Goal: Task Accomplishment & Management: Manage account settings

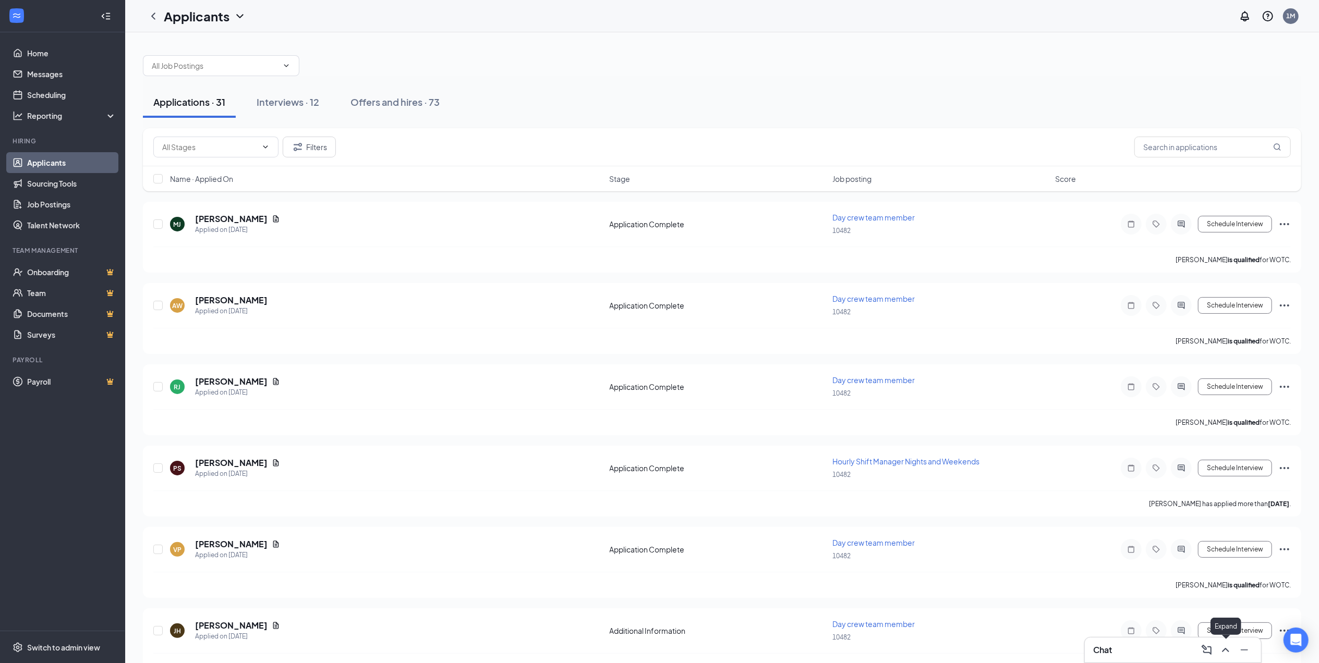
click at [1221, 649] on icon "ChevronUp" at bounding box center [1225, 650] width 13 height 13
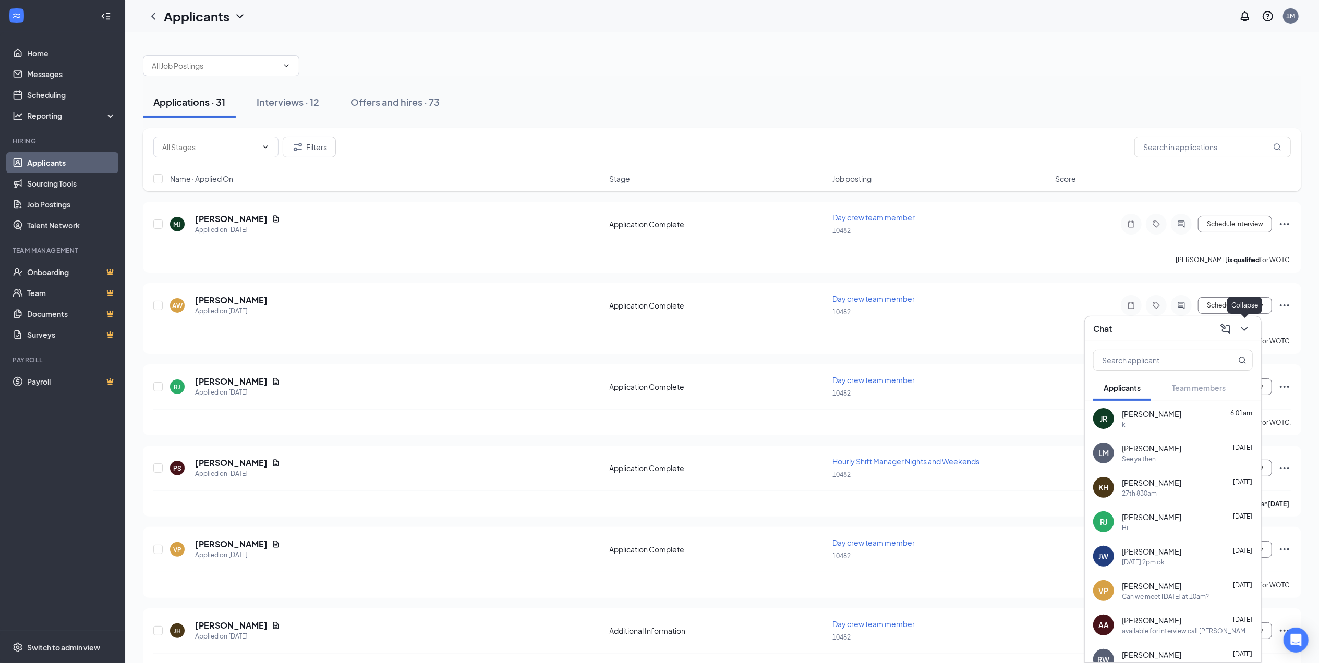
click at [1250, 328] on button at bounding box center [1244, 329] width 17 height 17
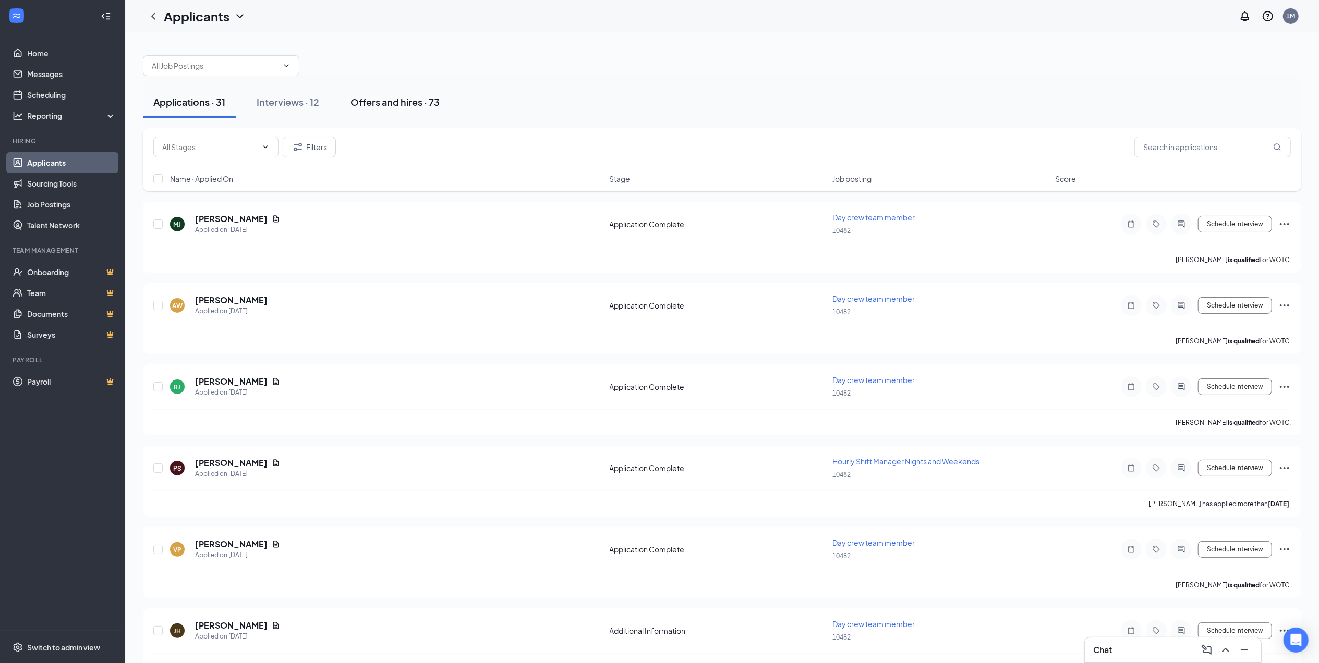
click at [363, 105] on div "Offers and hires · 73" at bounding box center [394, 101] width 89 height 13
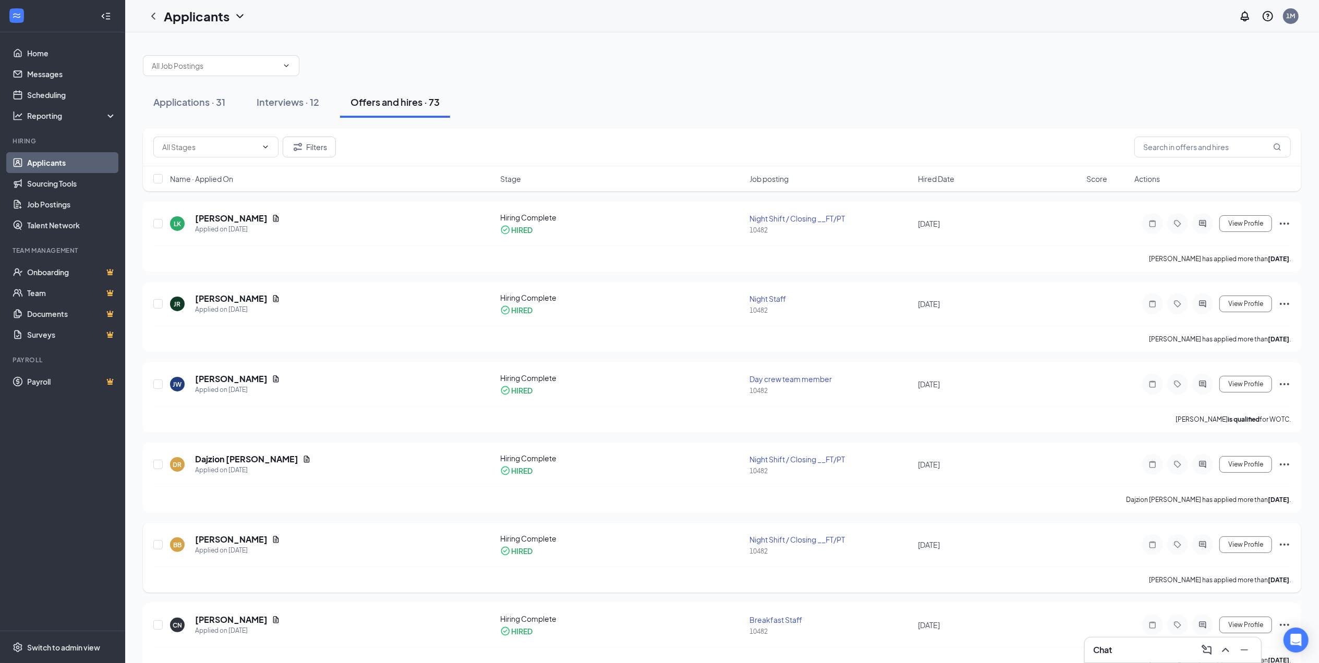
click at [1209, 547] on div at bounding box center [1202, 544] width 21 height 21
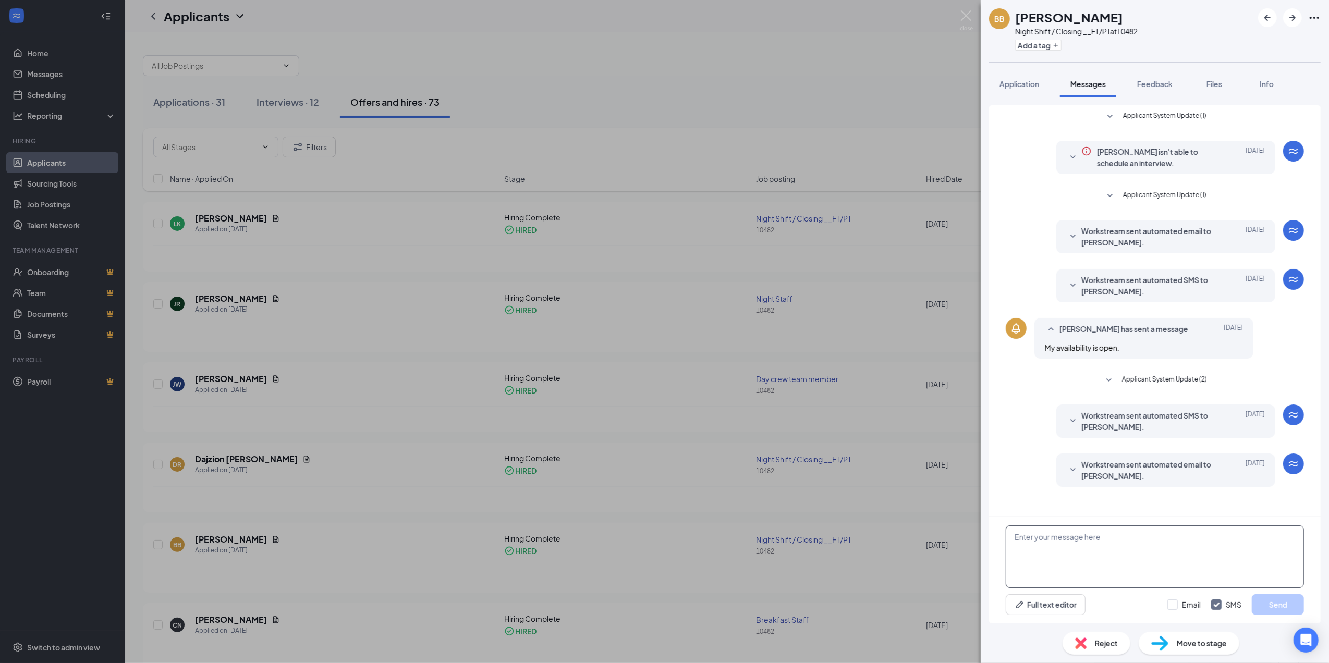
click at [1151, 539] on textarea at bounding box center [1155, 557] width 298 height 63
type textarea "why no call no show [DATE]?"
click at [1284, 600] on button "Send" at bounding box center [1278, 604] width 52 height 21
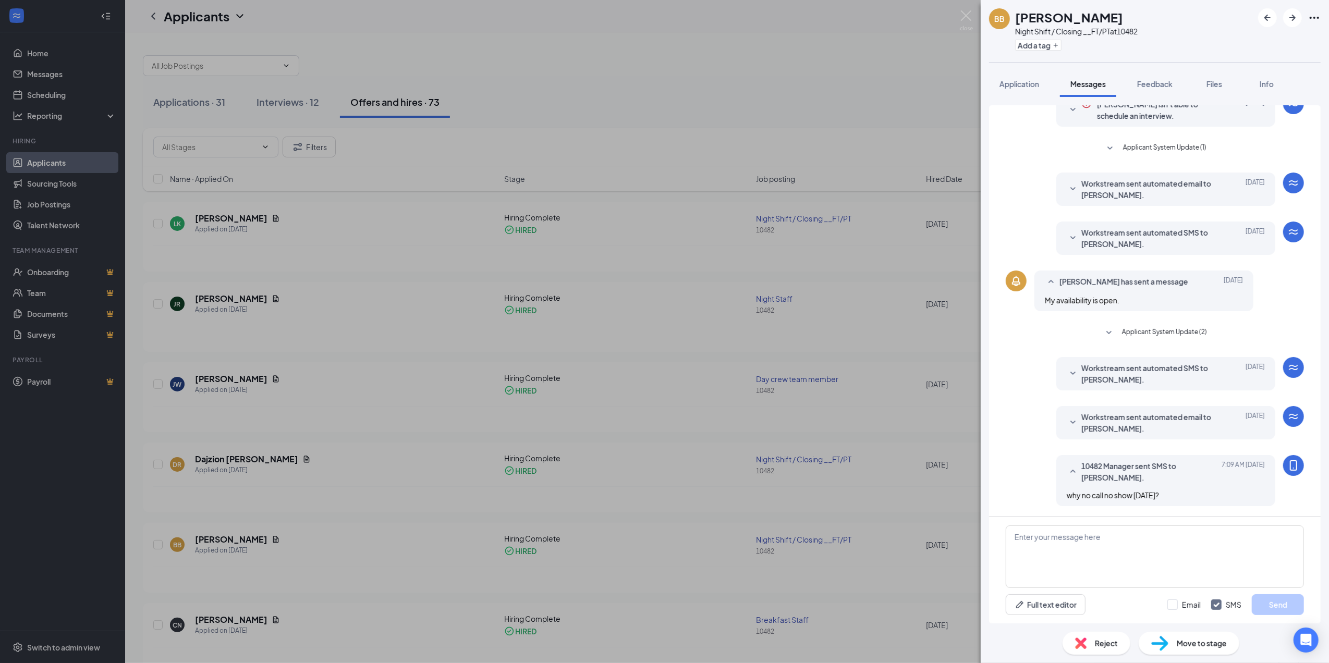
click at [774, 78] on div "BB Brandon Boyd Night Shift / Closing __FT/PT at 10482 Add a tag Application Me…" at bounding box center [664, 331] width 1329 height 663
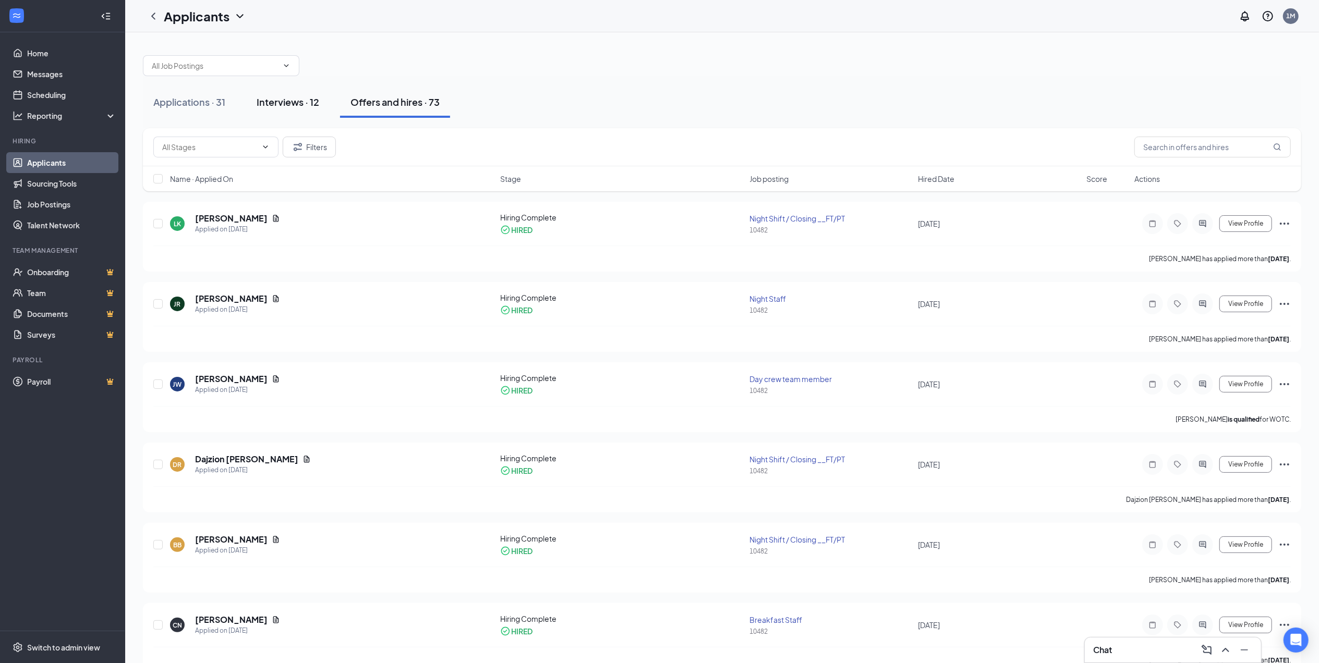
click at [286, 99] on div "Interviews · 12" at bounding box center [288, 101] width 63 height 13
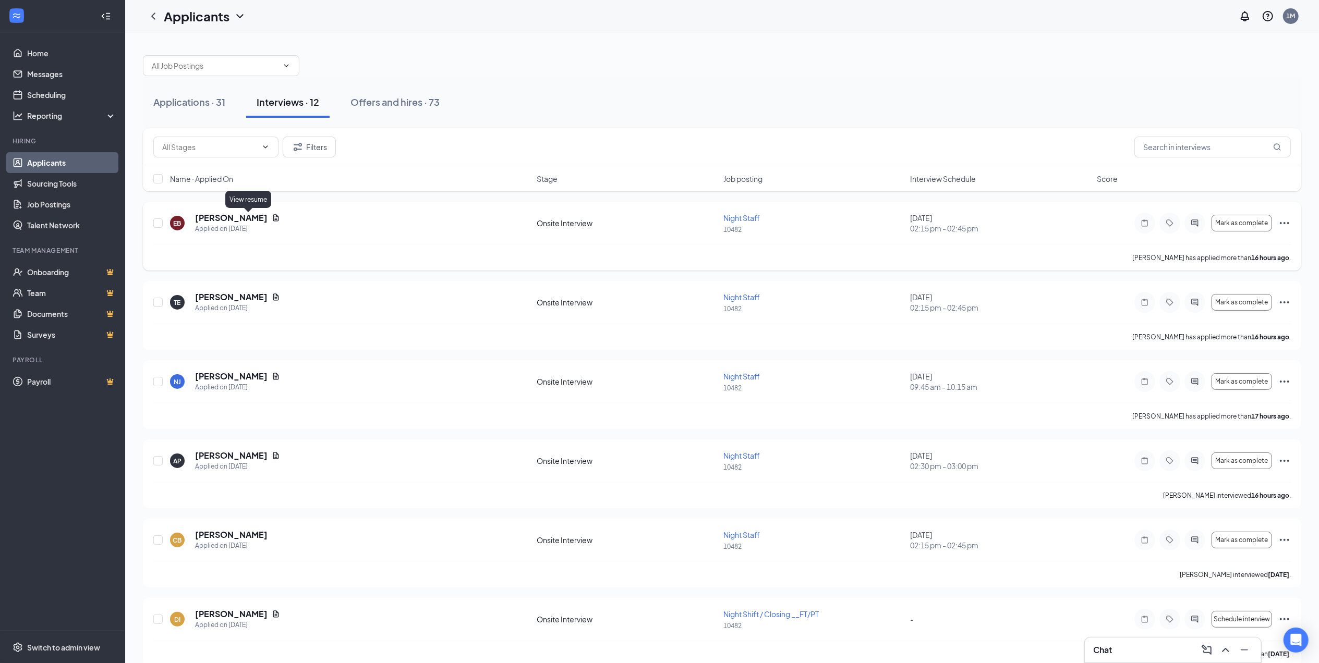
click at [272, 218] on icon "Document" at bounding box center [276, 218] width 8 height 8
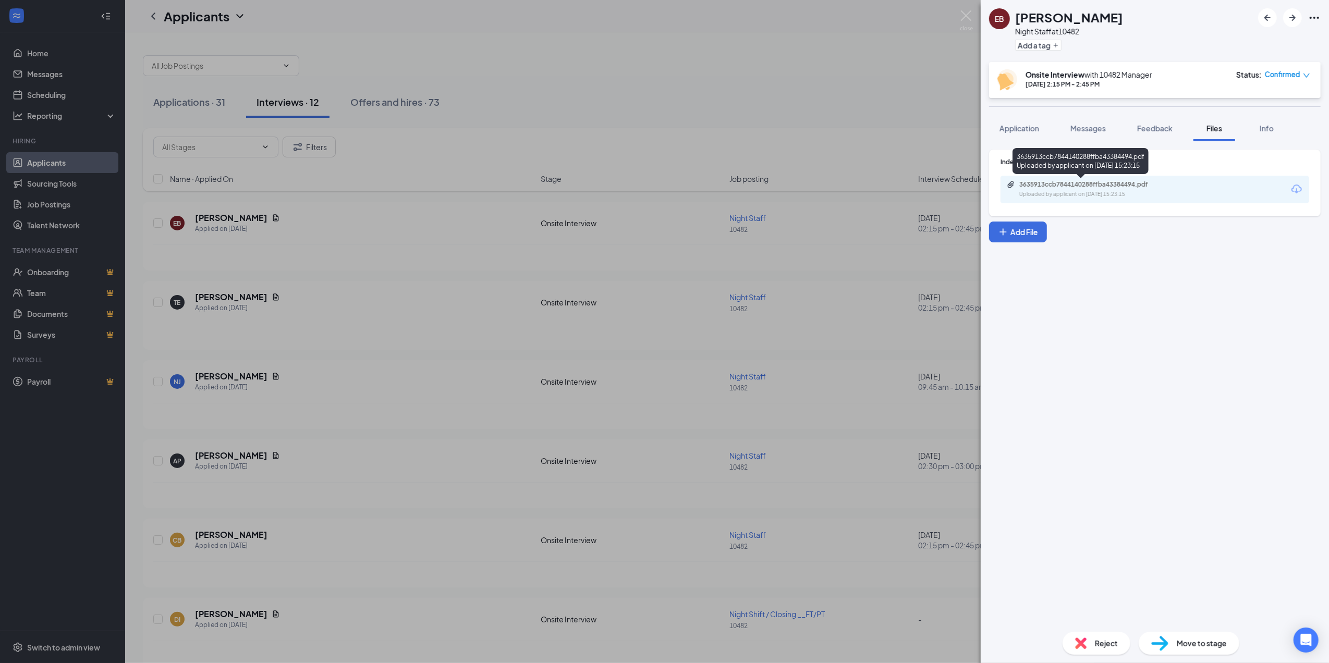
click at [1128, 188] on div "3635913ccb7844140288ffba43384494.pdf" at bounding box center [1092, 184] width 146 height 8
click at [326, 47] on div "EB Eric Basten Night Staff at 10482 Add a tag Onsite Interview with 10482 Manag…" at bounding box center [664, 331] width 1329 height 663
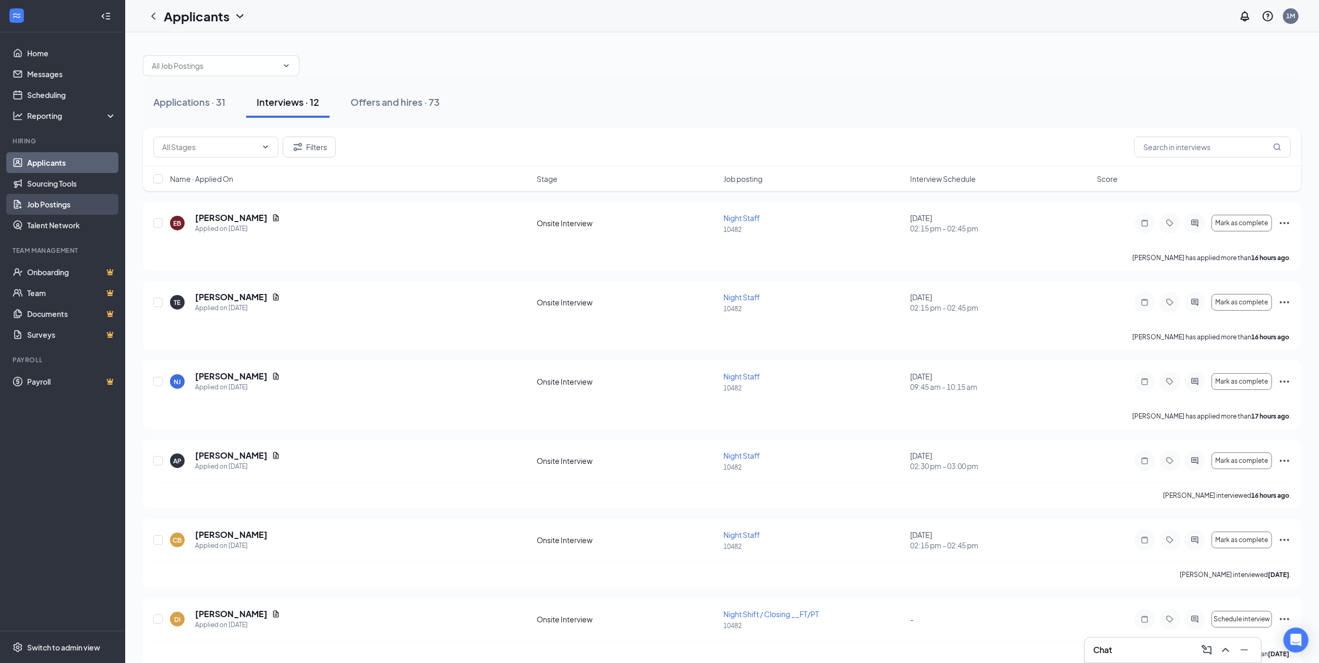
click at [57, 201] on link "Job Postings" at bounding box center [71, 204] width 89 height 21
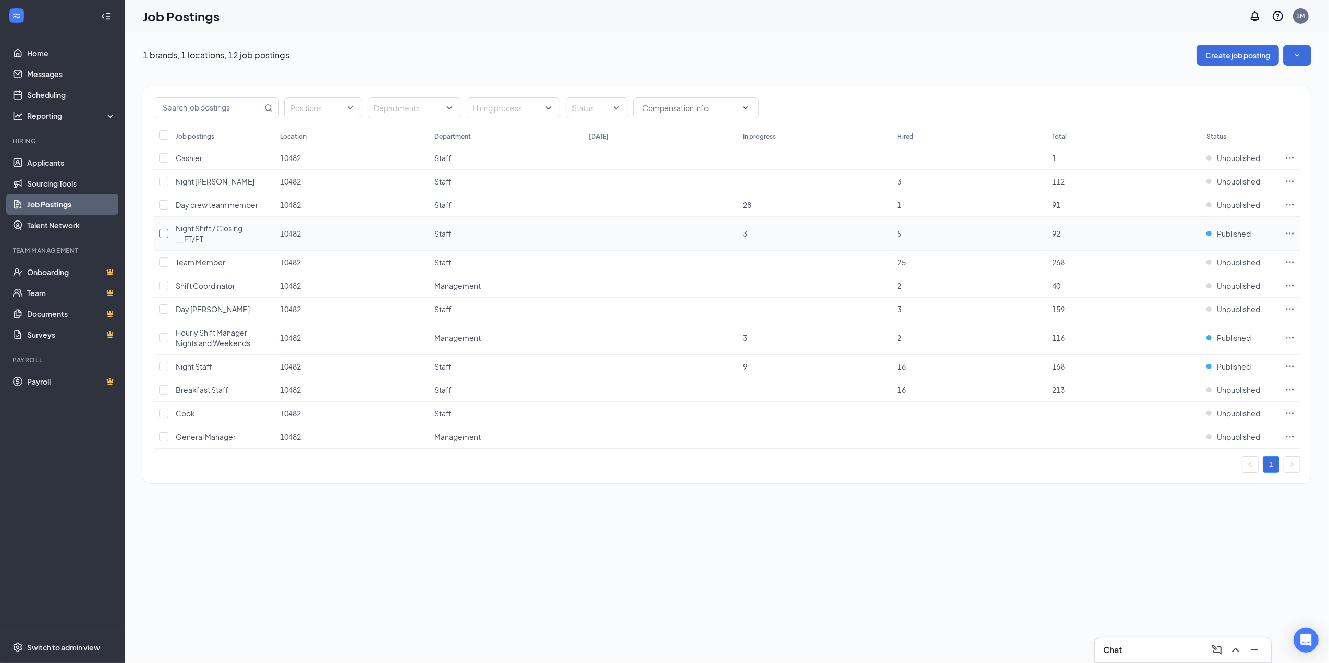
click at [166, 234] on input "checkbox" at bounding box center [163, 233] width 9 height 9
checkbox input "true"
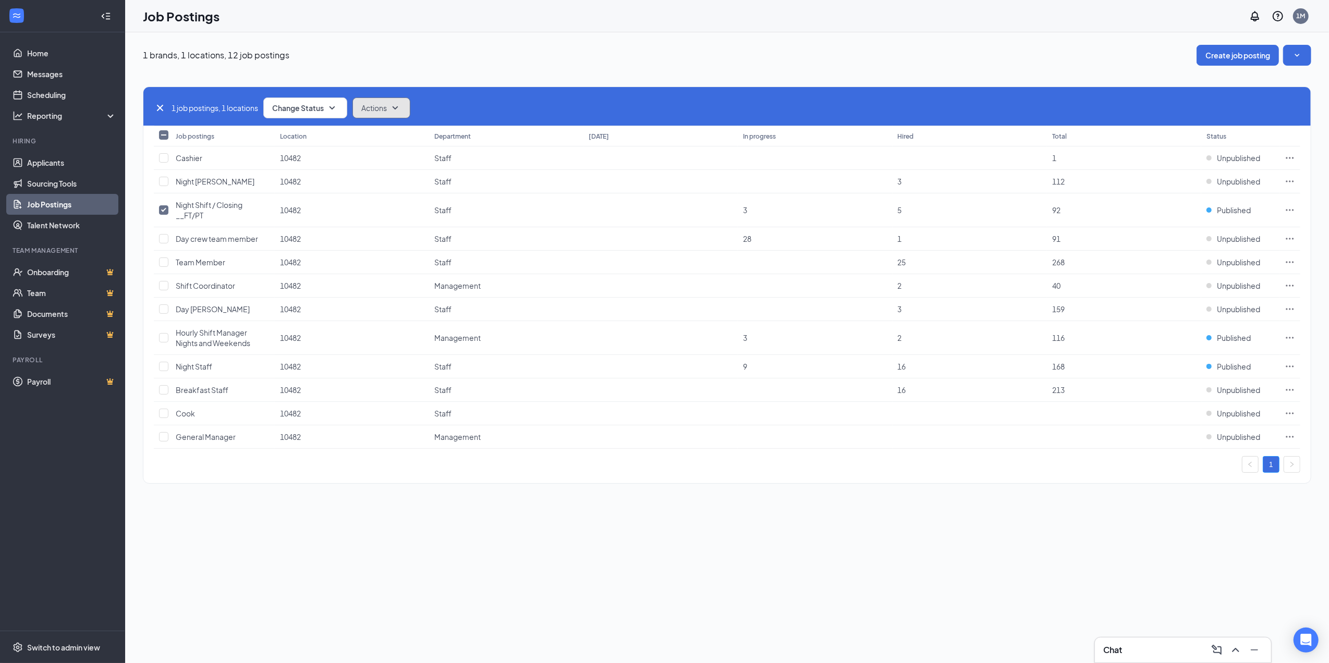
click at [387, 105] on span "Actions" at bounding box center [374, 108] width 26 height 10
click at [382, 138] on div "Edit" at bounding box center [401, 136] width 91 height 23
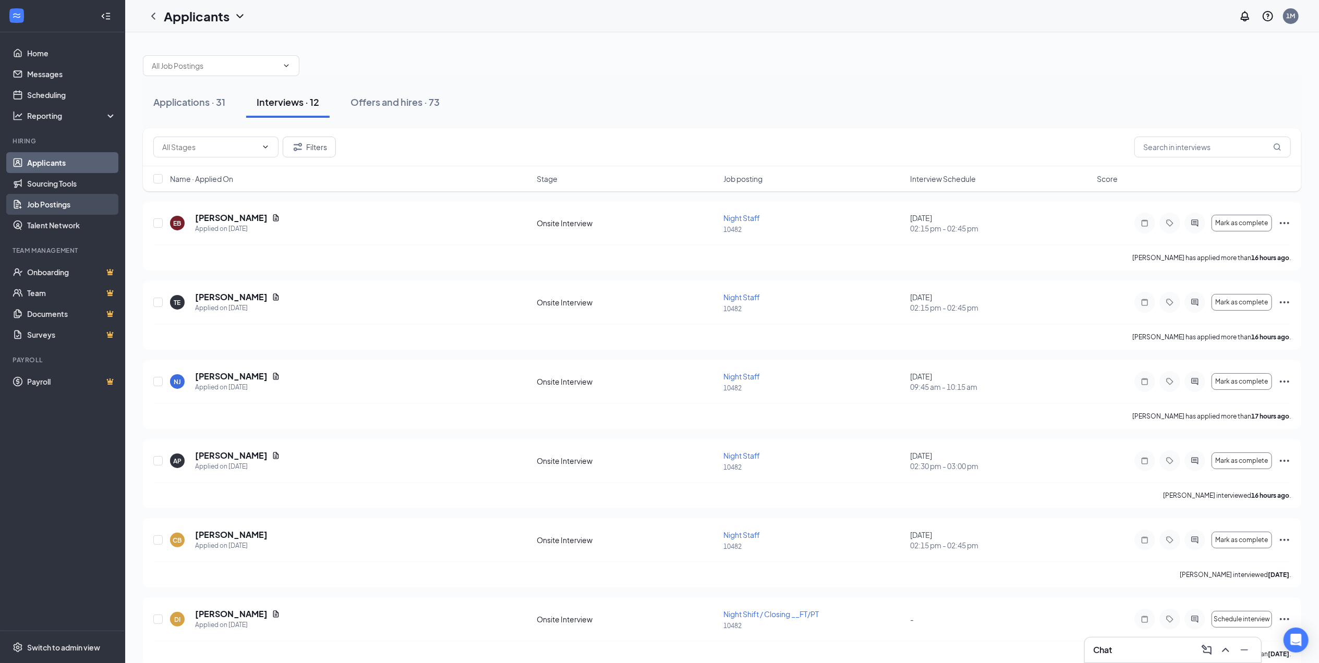
click at [65, 203] on link "Job Postings" at bounding box center [71, 204] width 89 height 21
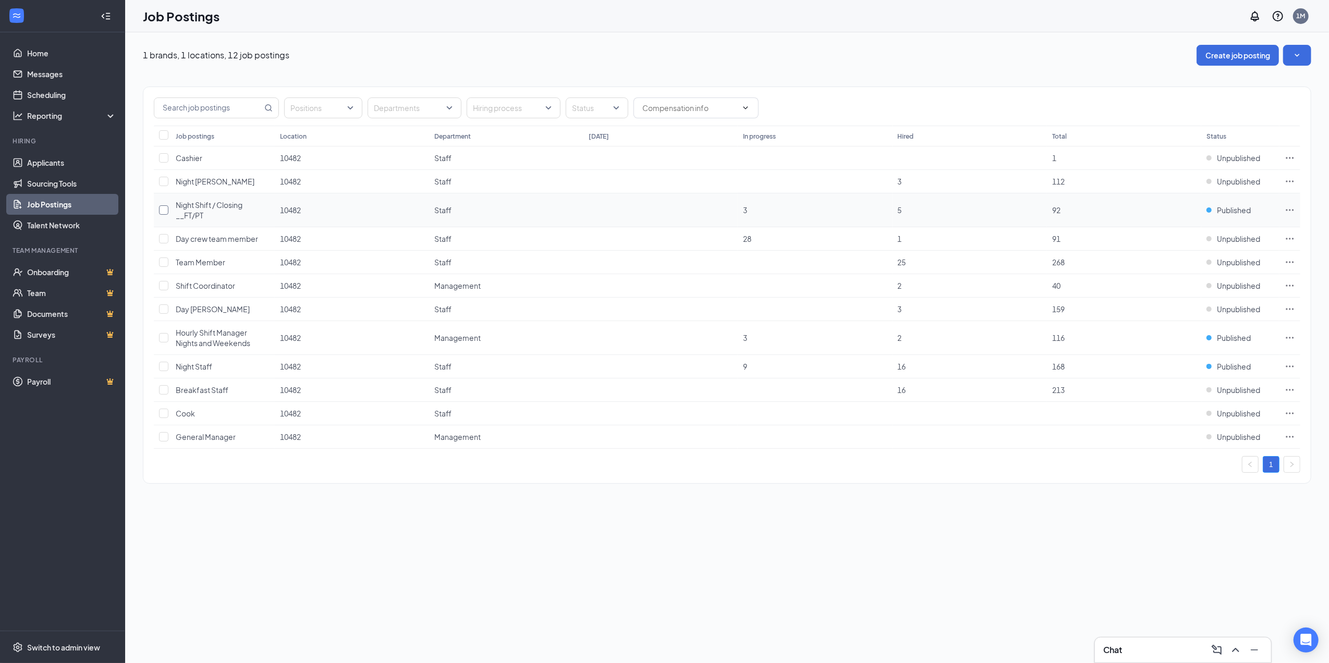
click at [164, 215] on input "checkbox" at bounding box center [163, 209] width 9 height 9
checkbox input "true"
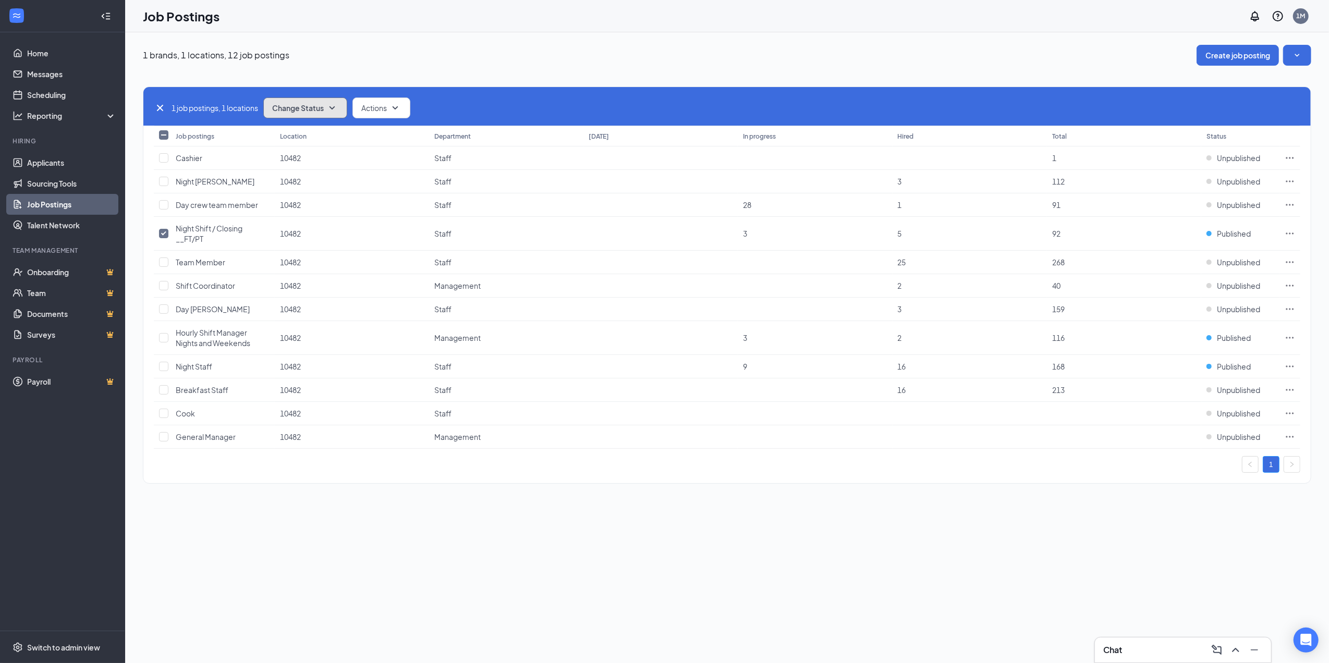
click at [338, 109] on icon "SmallChevronDown" at bounding box center [332, 108] width 13 height 13
click at [299, 156] on span "Unpublish" at bounding box center [292, 158] width 34 height 11
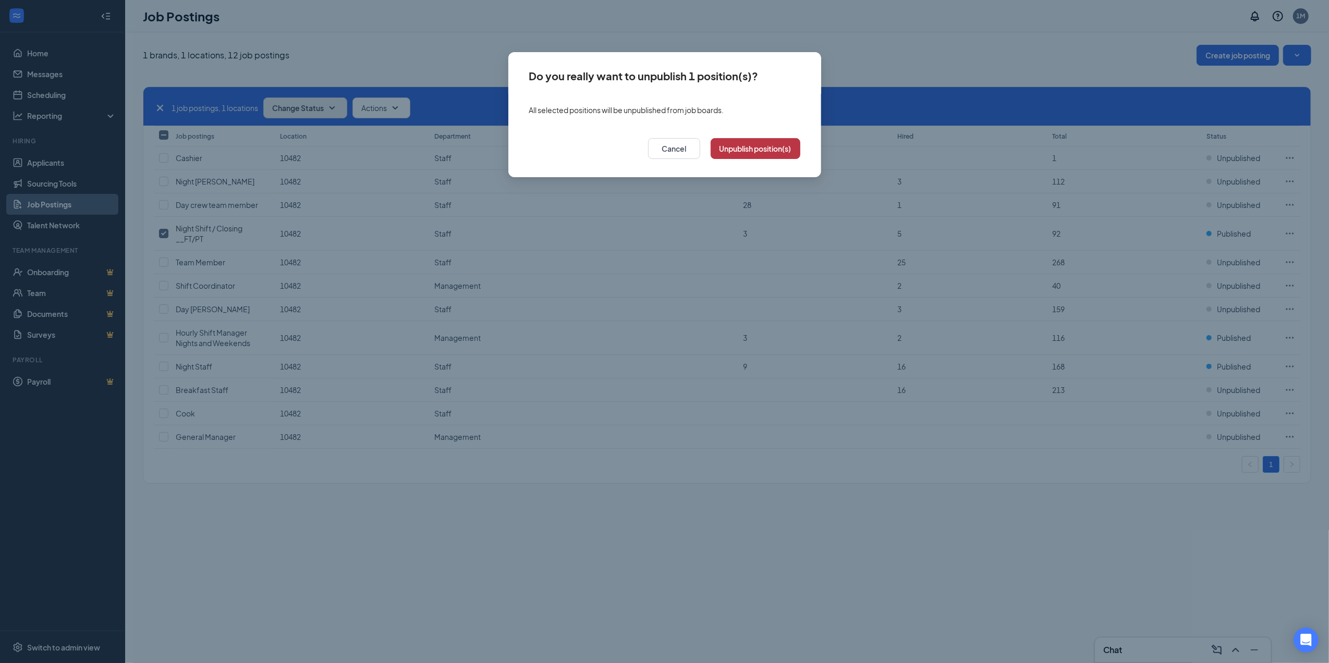
click at [733, 144] on button "Unpublish position(s)" at bounding box center [756, 148] width 90 height 21
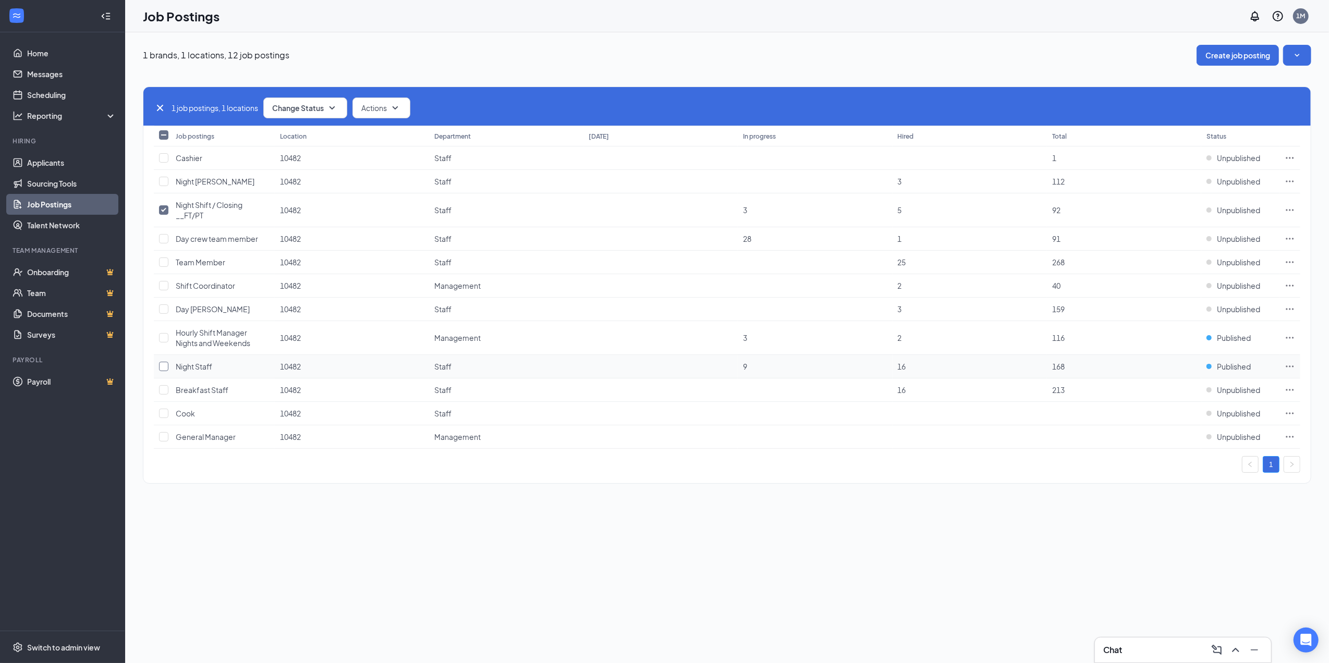
click at [165, 368] on input "checkbox" at bounding box center [163, 366] width 9 height 9
checkbox input "true"
click at [330, 107] on icon "SmallChevronDown" at bounding box center [332, 108] width 13 height 13
click at [309, 155] on div "Unpublish" at bounding box center [328, 159] width 125 height 23
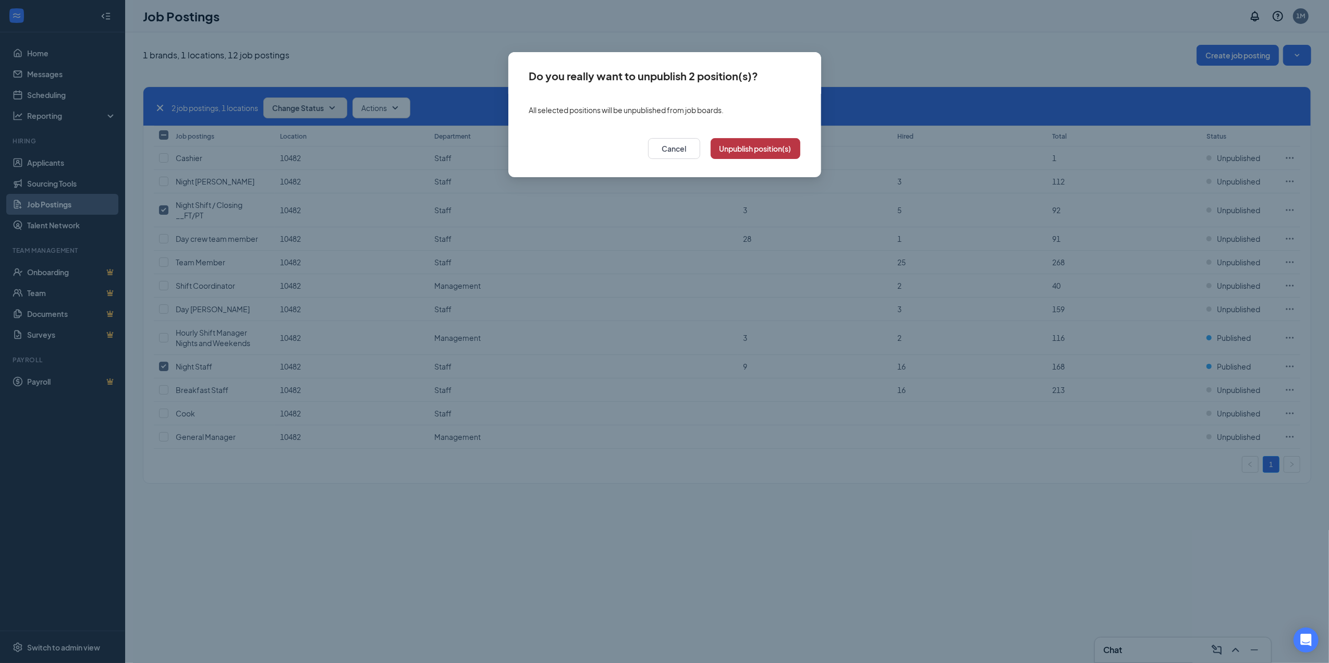
click at [770, 147] on button "Unpublish position(s)" at bounding box center [756, 148] width 90 height 21
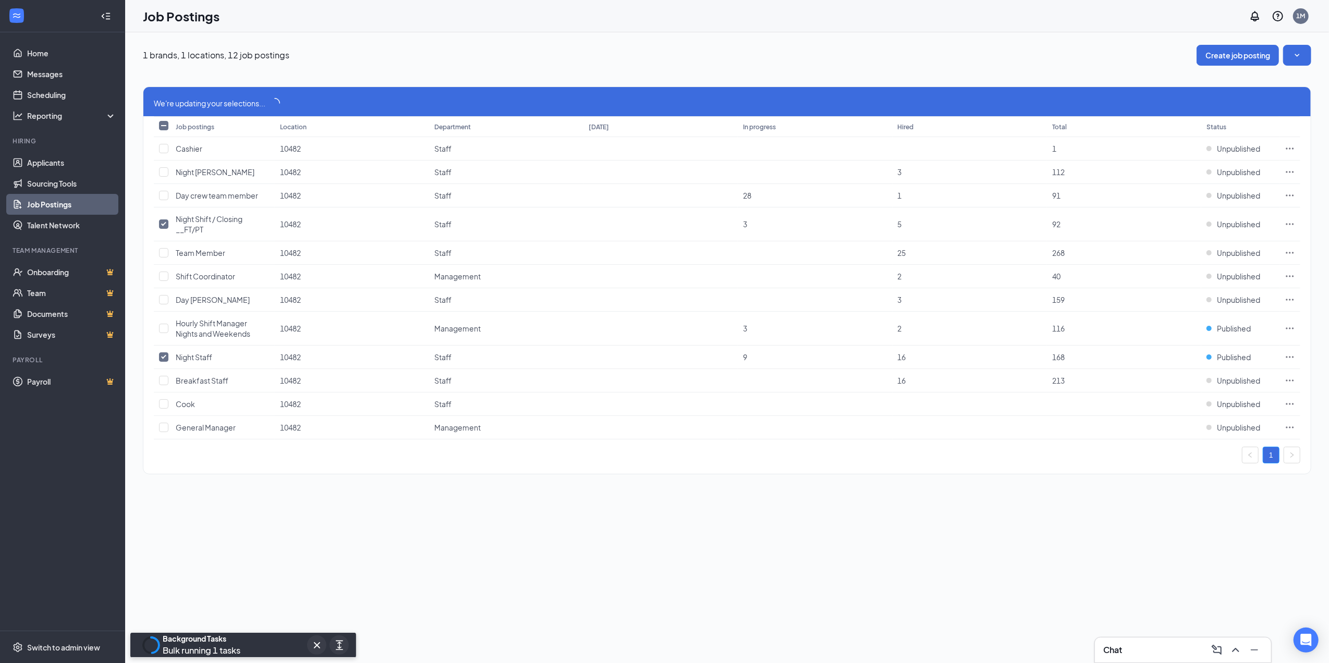
click at [792, 491] on div "1 brands, 1 locations, 12 job postings Create job posting We're updating your s…" at bounding box center [727, 264] width 1204 height 465
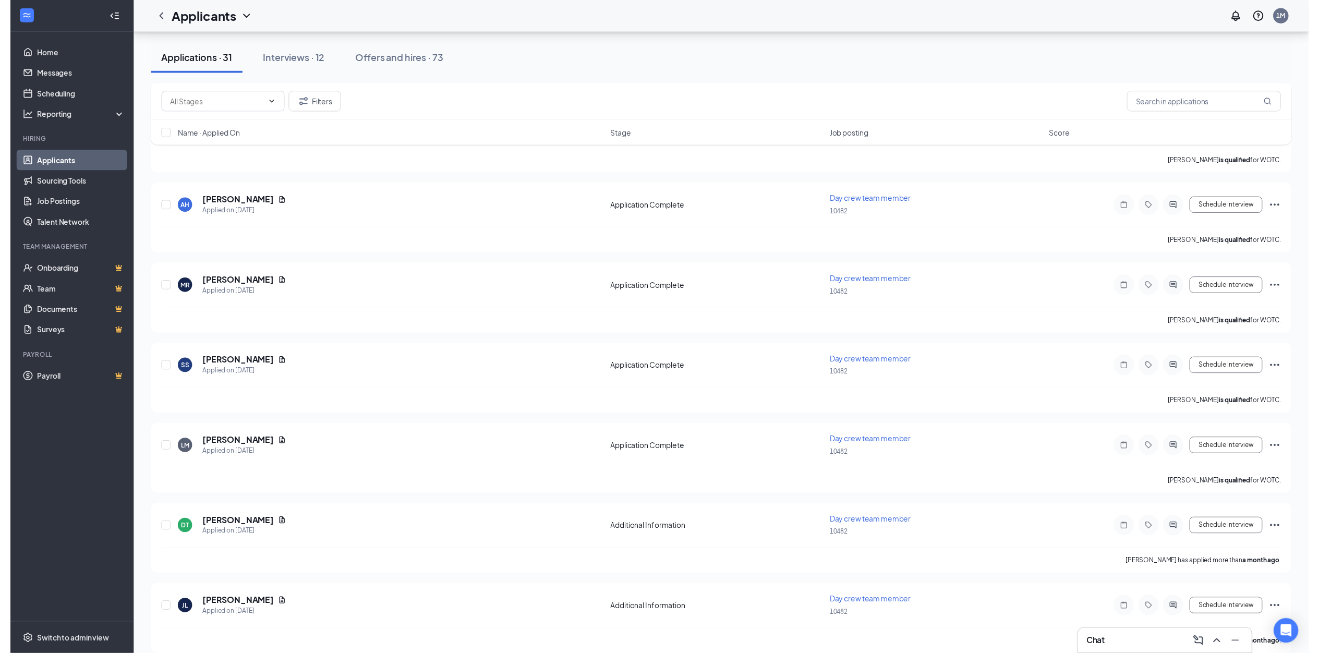
scroll to position [2057, 0]
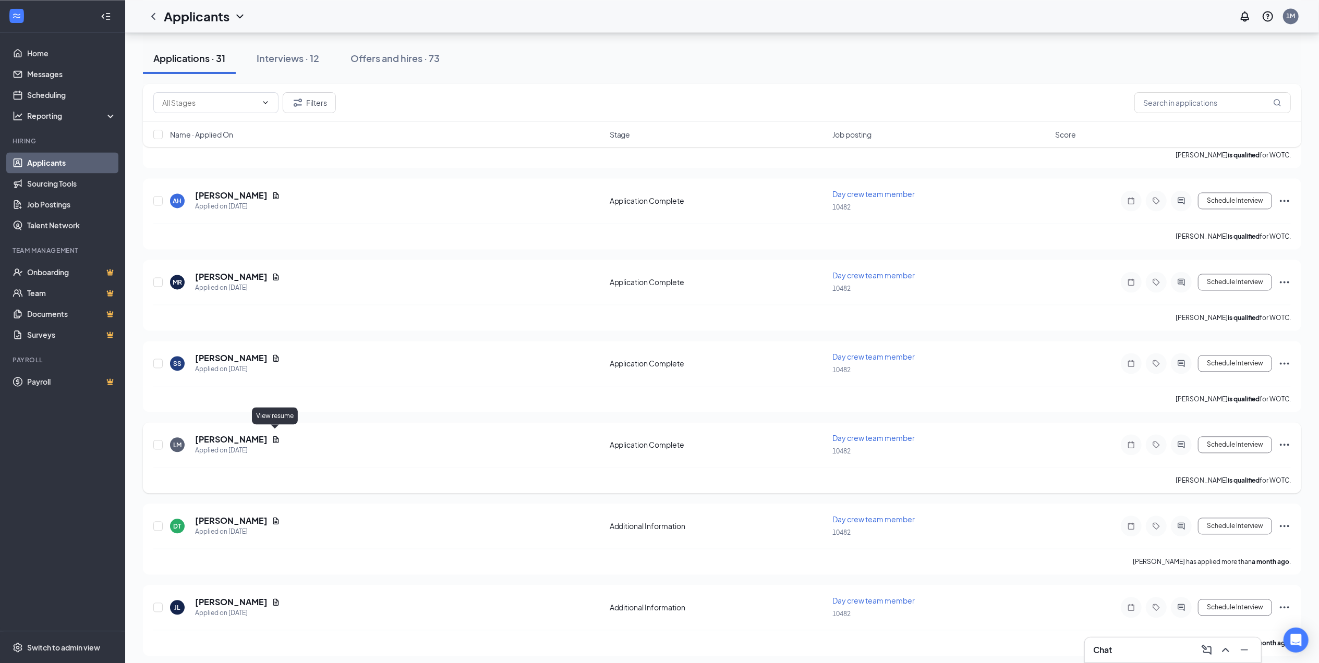
click at [276, 436] on icon "Document" at bounding box center [276, 439] width 8 height 8
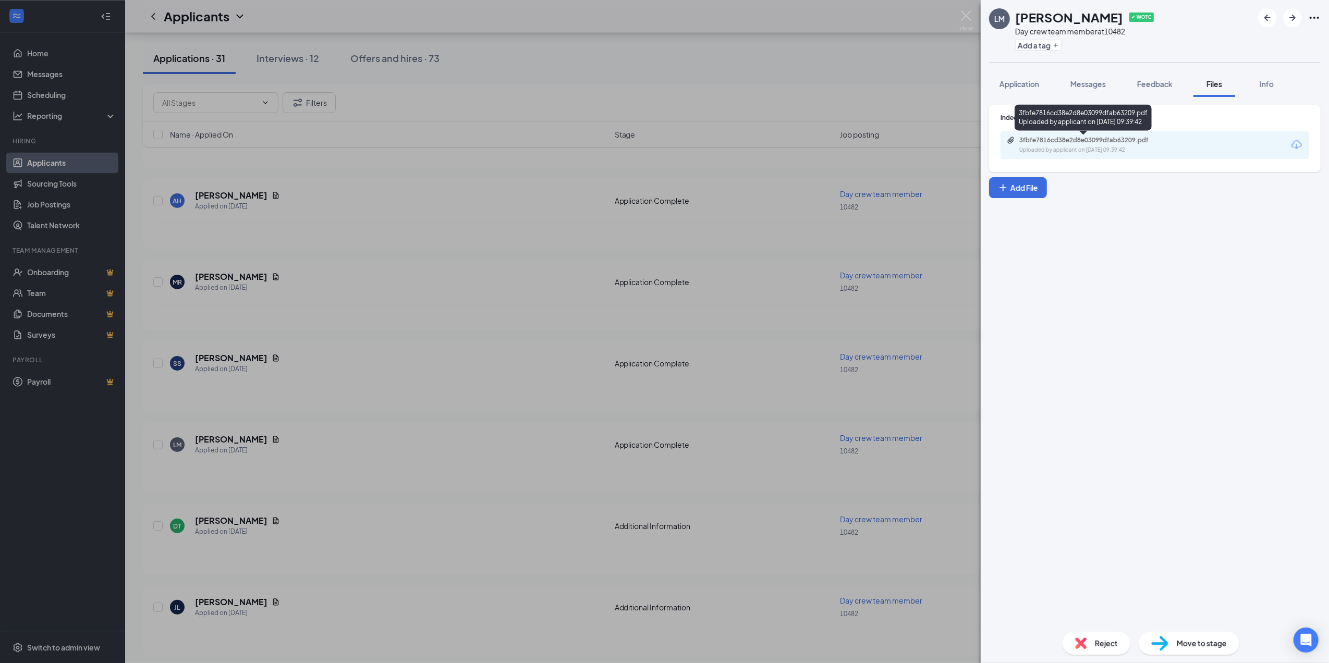
click at [1121, 151] on div "Uploaded by applicant on Jul 30, 2025 at 09:39:42" at bounding box center [1097, 150] width 156 height 8
click at [494, 239] on div "LM Lacole Mcgonigle ✔ WOTC Day crew team member at 10482 Add a tag Application …" at bounding box center [664, 331] width 1329 height 663
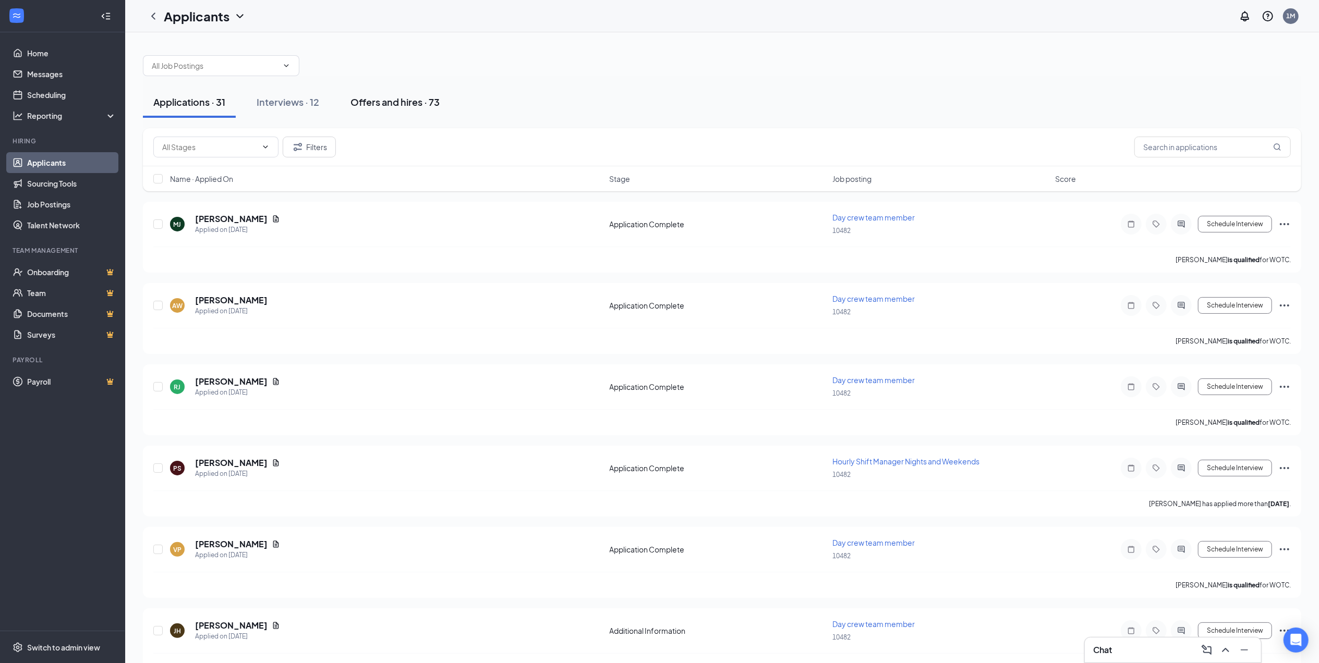
click at [403, 103] on div "Offers and hires · 73" at bounding box center [394, 101] width 89 height 13
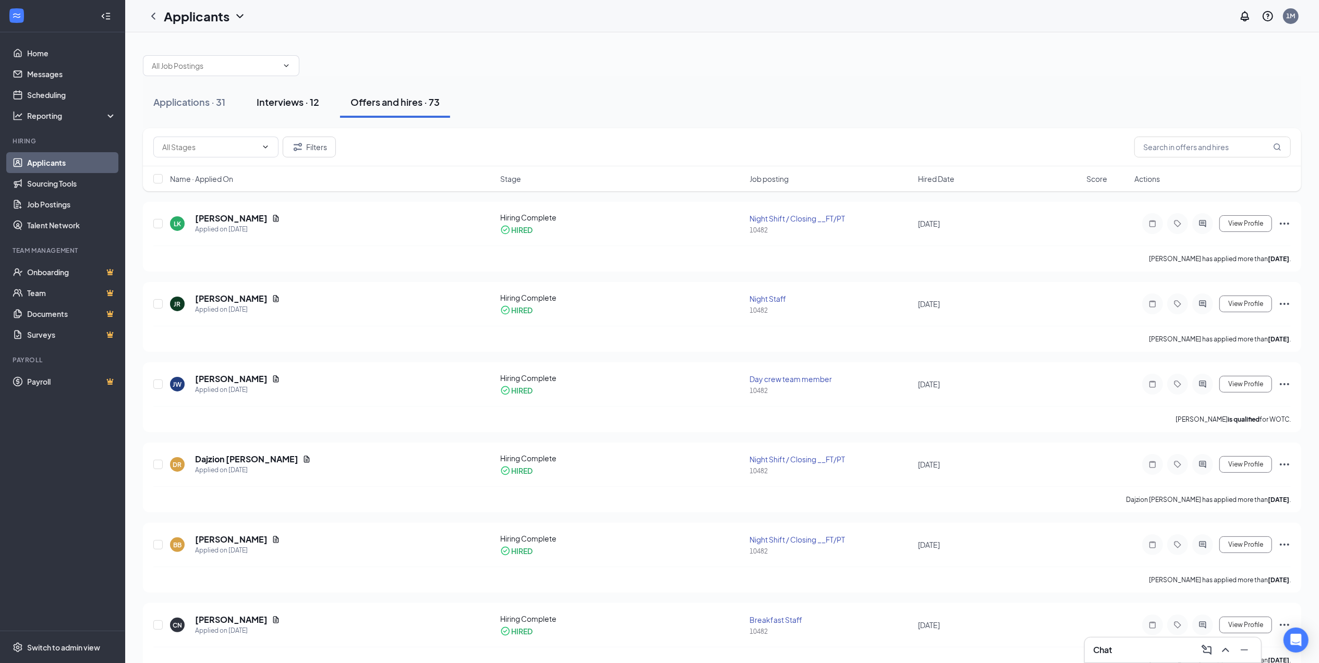
click at [257, 99] on div "Interviews · 12" at bounding box center [288, 101] width 63 height 13
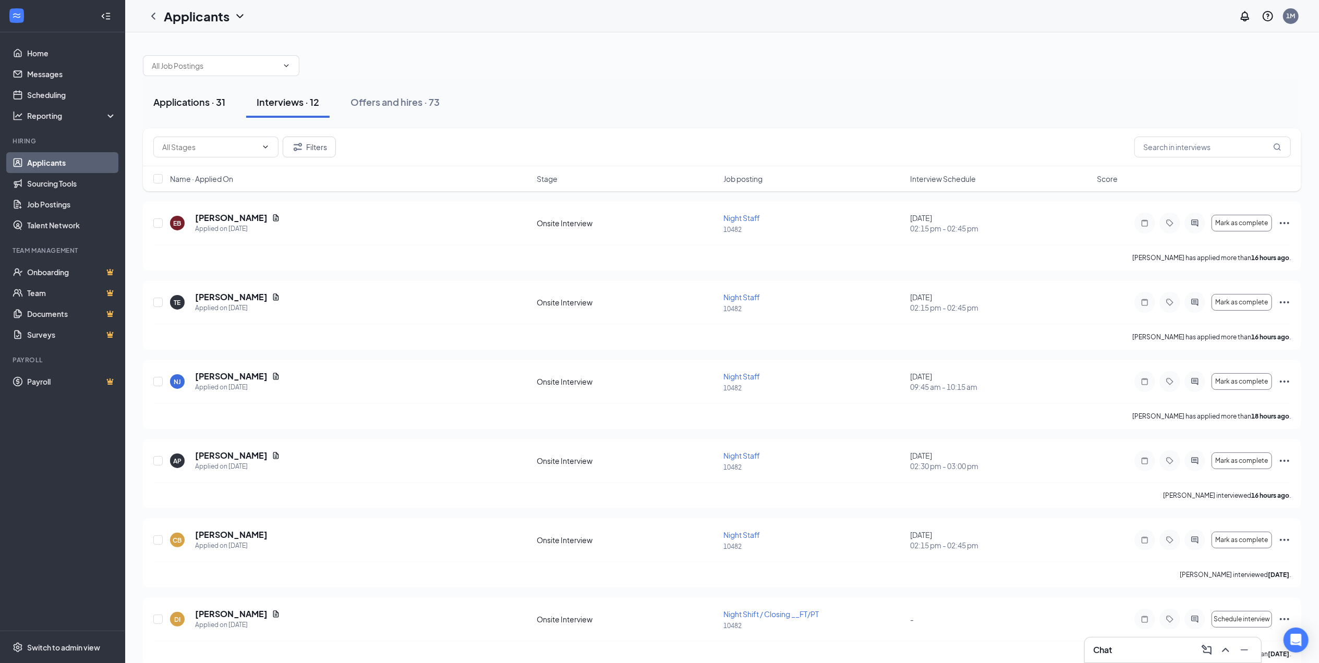
click at [210, 97] on div "Applications · 31" at bounding box center [189, 101] width 72 height 13
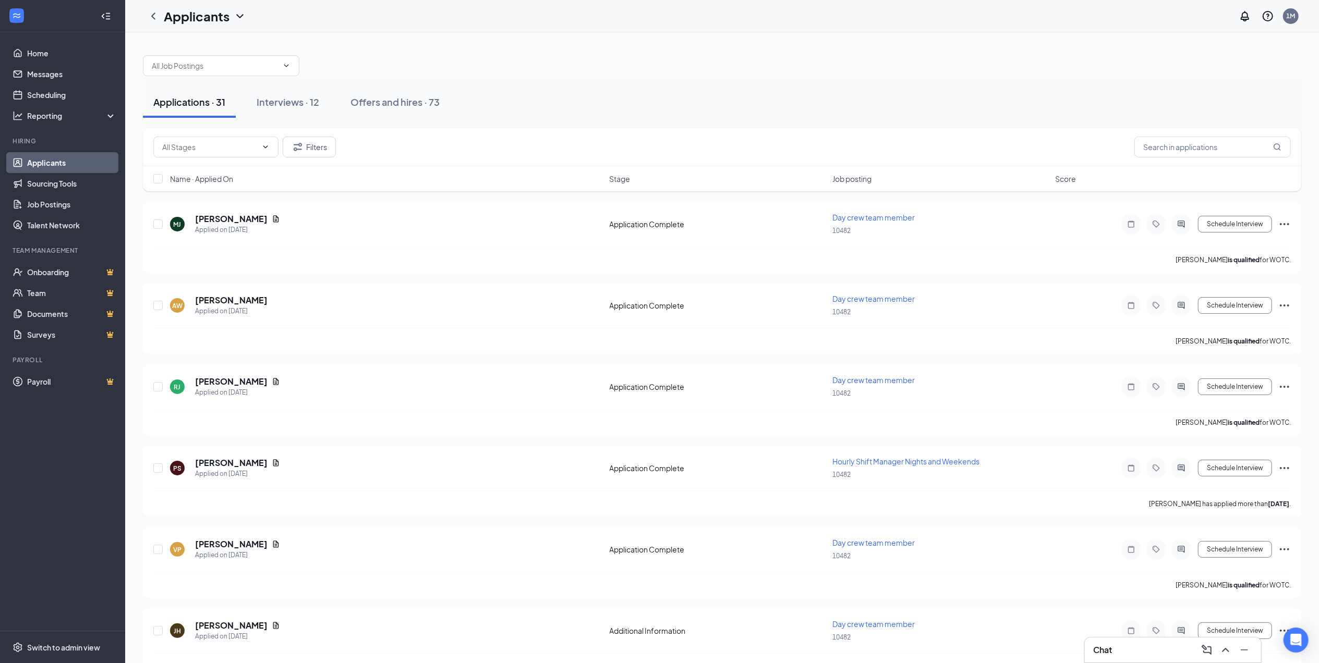
click at [1113, 651] on div "Chat" at bounding box center [1173, 650] width 160 height 17
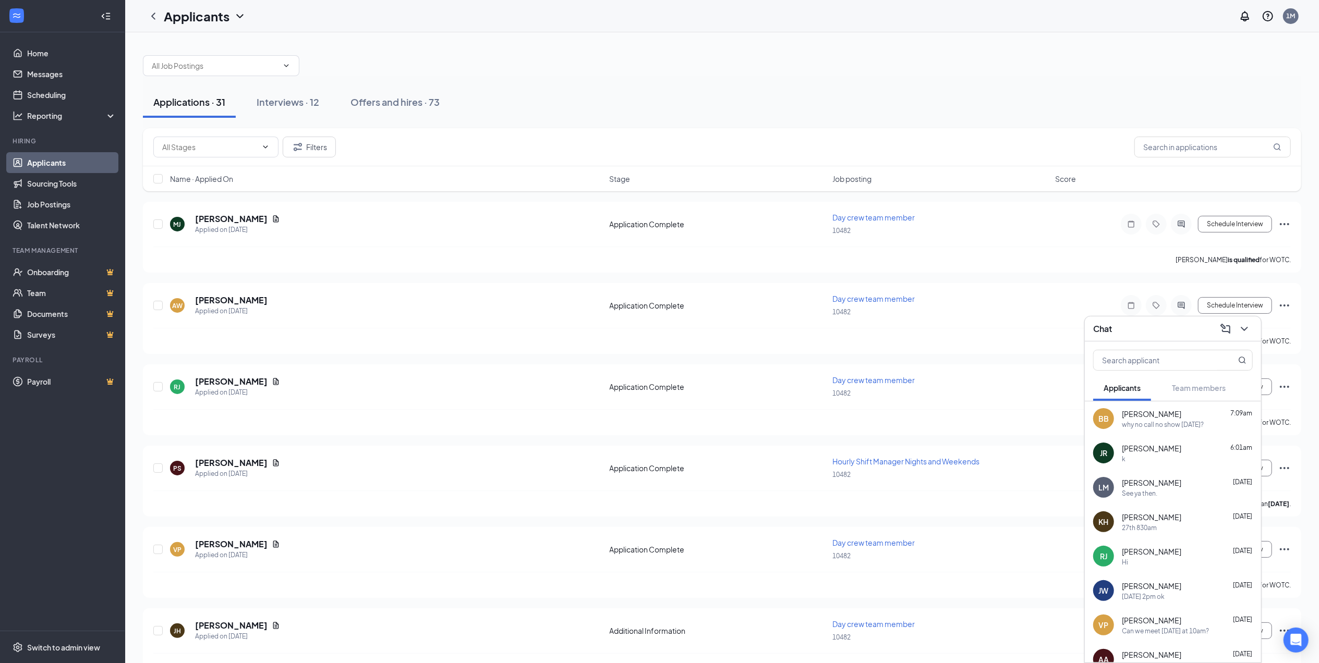
click at [1166, 422] on div "why no call no show monday?" at bounding box center [1162, 424] width 82 height 9
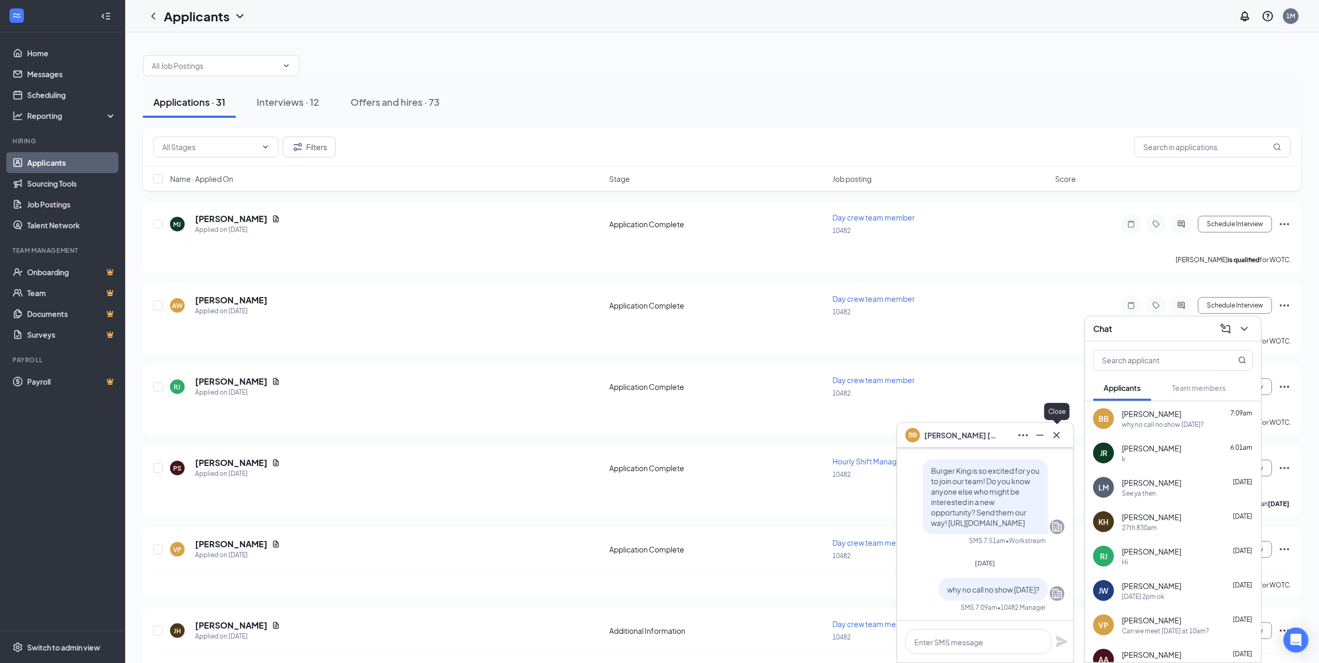
click at [1056, 436] on icon "Cross" at bounding box center [1056, 435] width 13 height 13
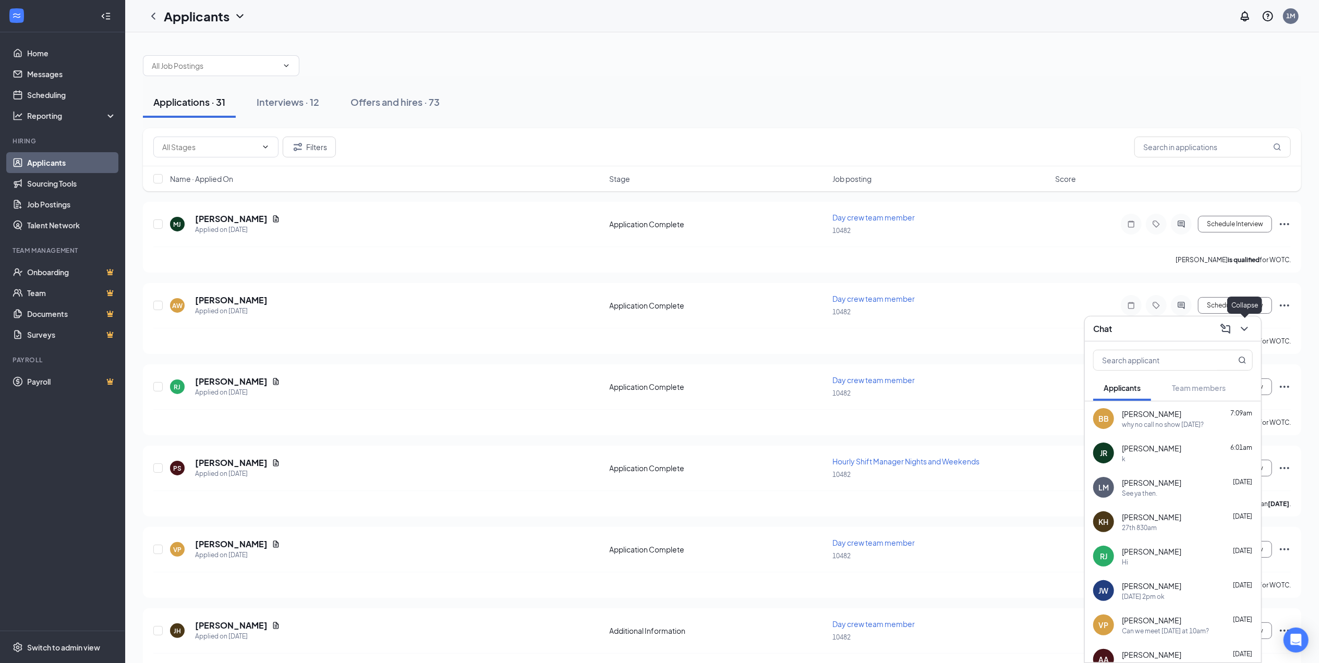
click at [1244, 332] on icon "ChevronDown" at bounding box center [1244, 329] width 13 height 13
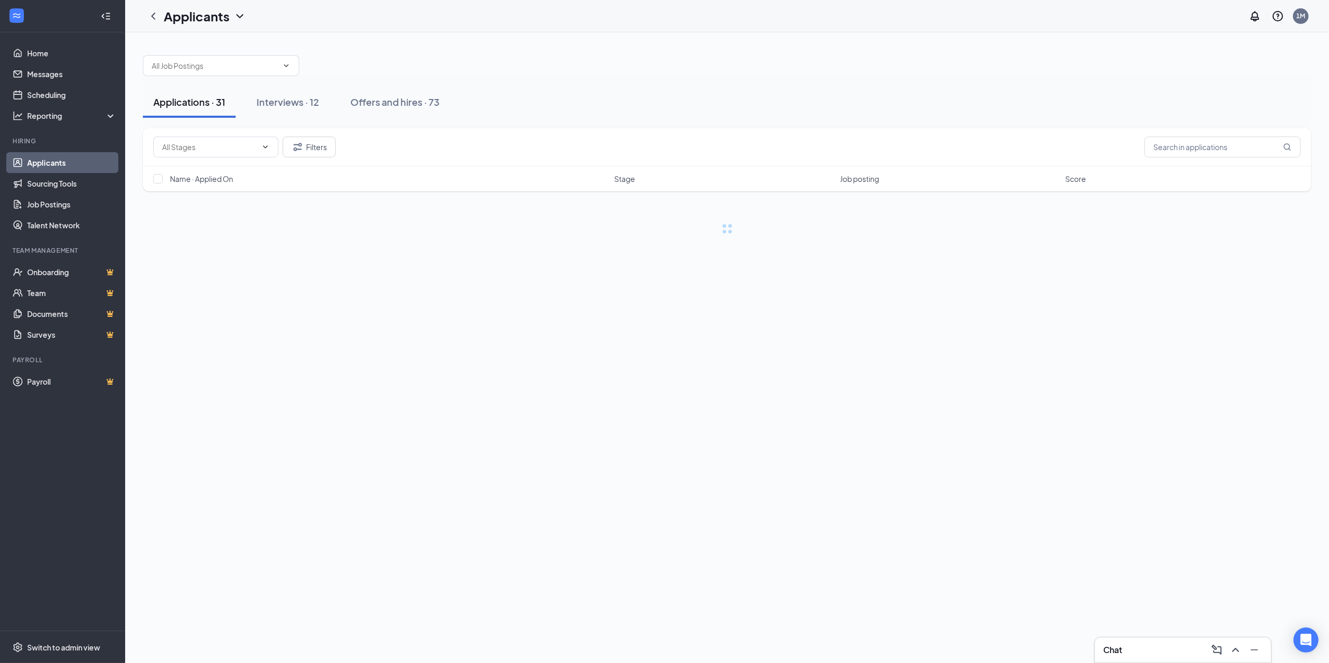
click at [1118, 650] on div "Chat" at bounding box center [1183, 650] width 160 height 17
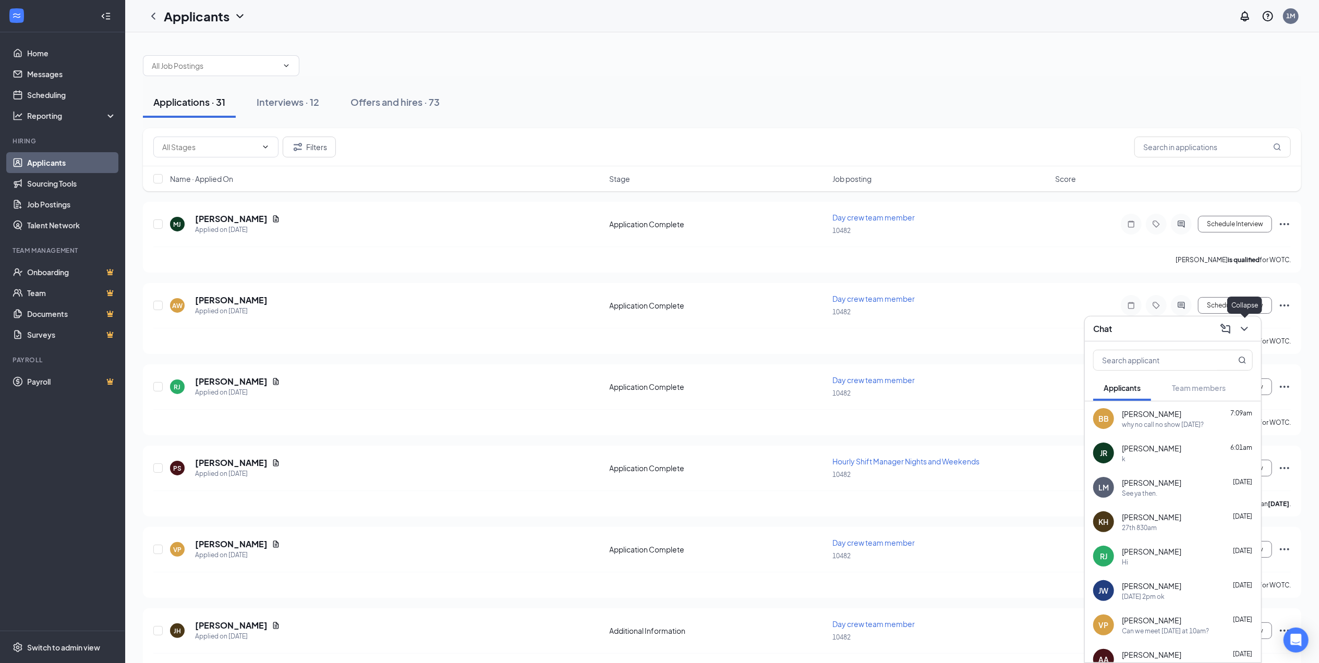
click at [1250, 326] on icon "ChevronDown" at bounding box center [1244, 329] width 13 height 13
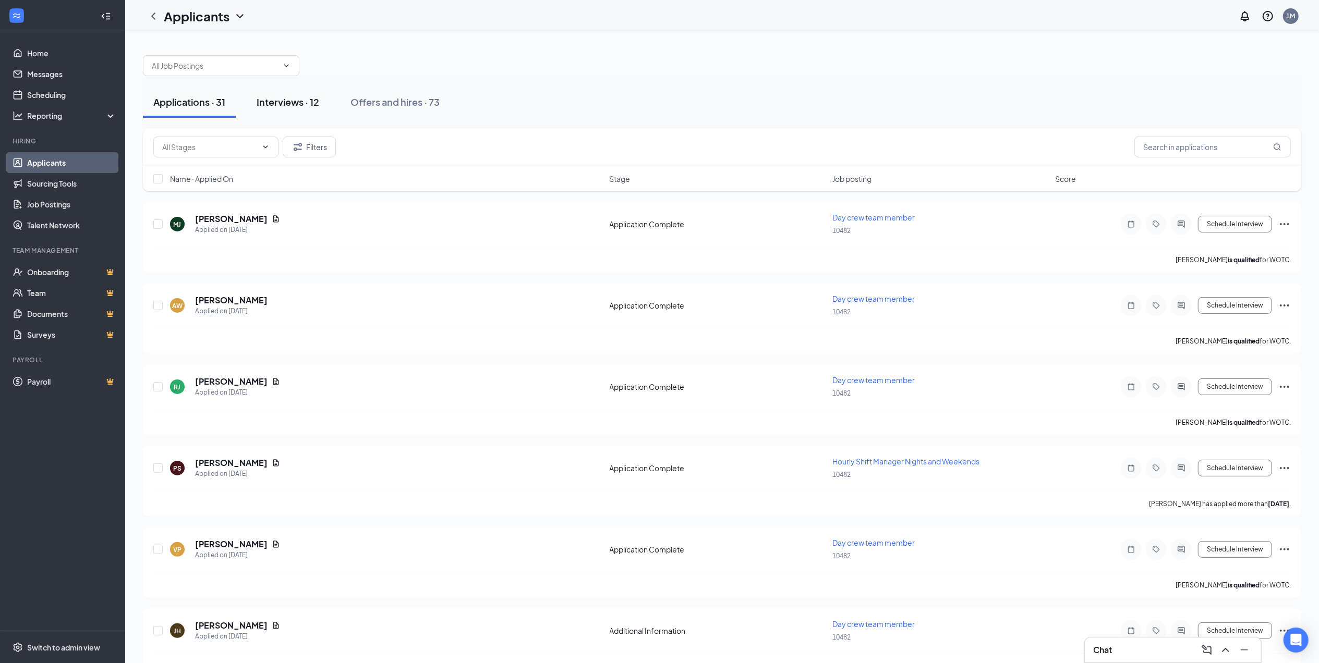
click at [290, 103] on div "Interviews · 12" at bounding box center [288, 101] width 63 height 13
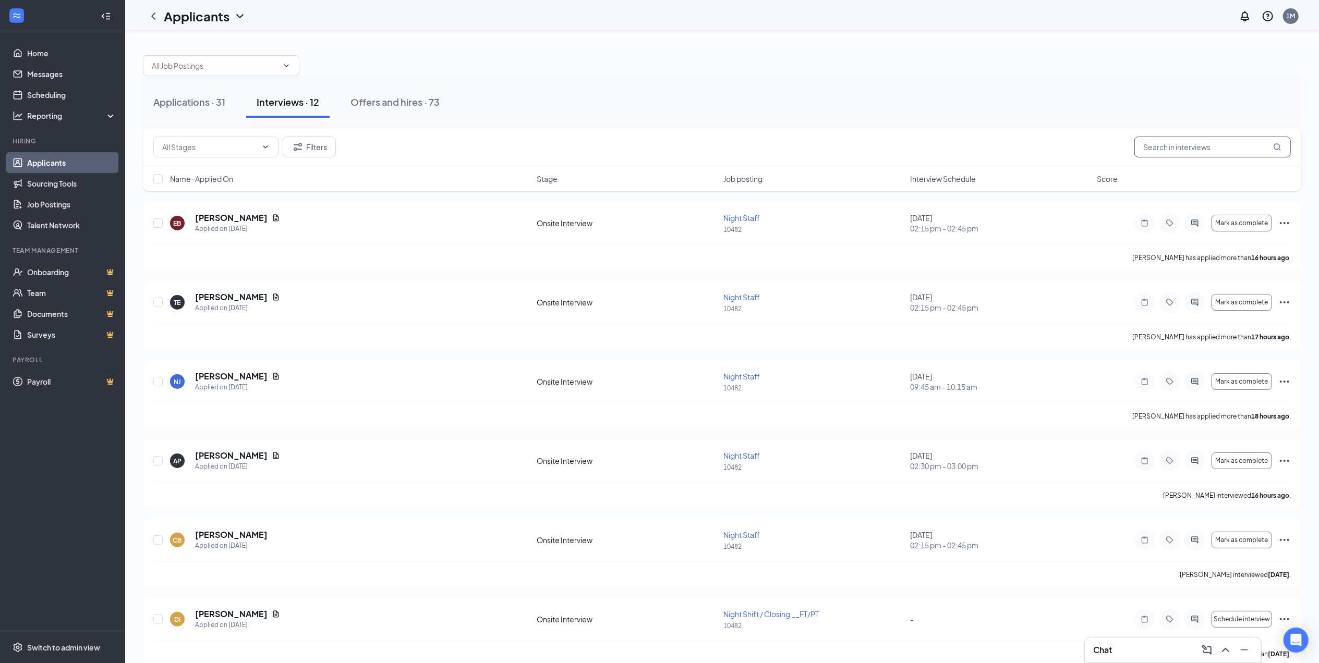
click at [1197, 155] on input "text" at bounding box center [1212, 147] width 156 height 21
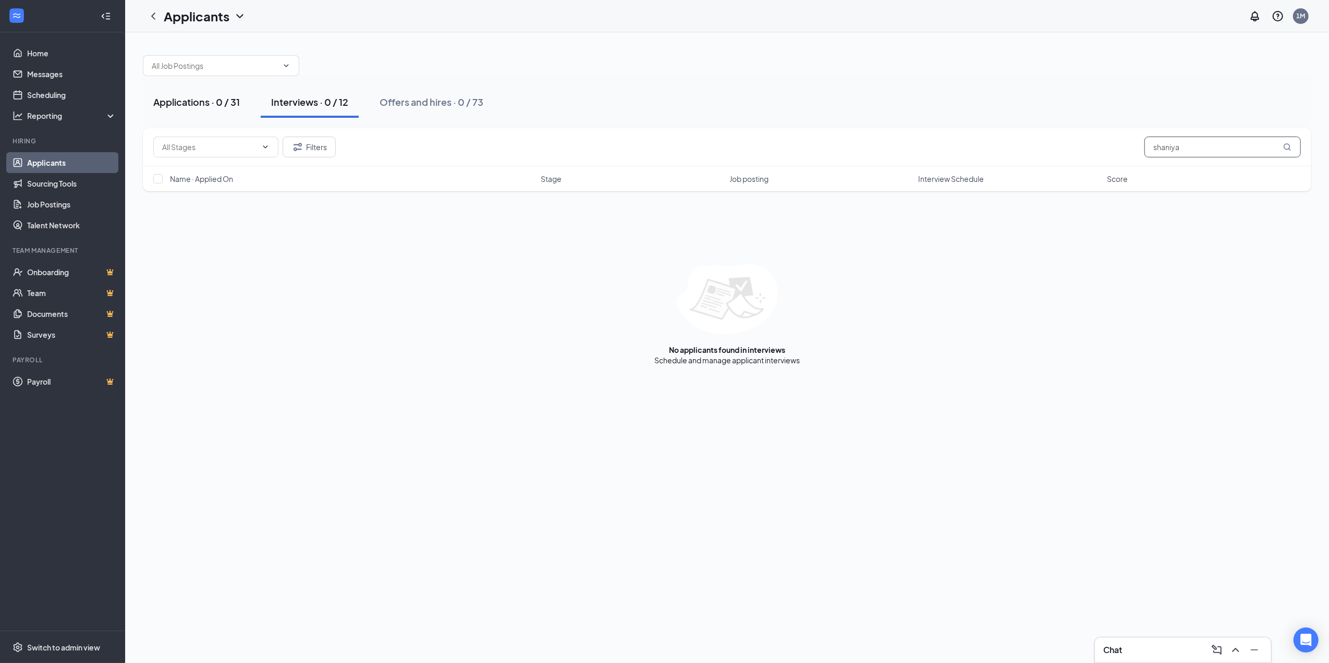
type input "shaniya"
click at [212, 98] on div "Applications · 0 / 31" at bounding box center [196, 101] width 87 height 13
click at [46, 49] on link "Home" at bounding box center [71, 53] width 89 height 21
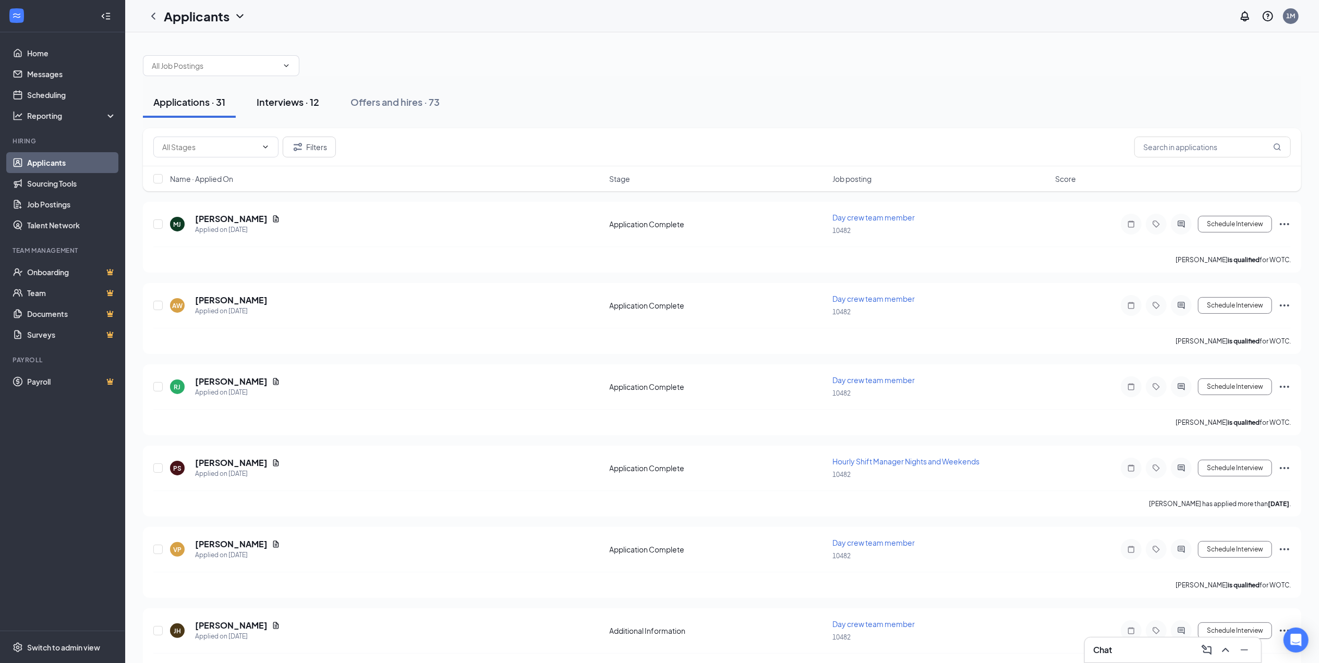
click at [297, 99] on div "Interviews · 12" at bounding box center [288, 101] width 63 height 13
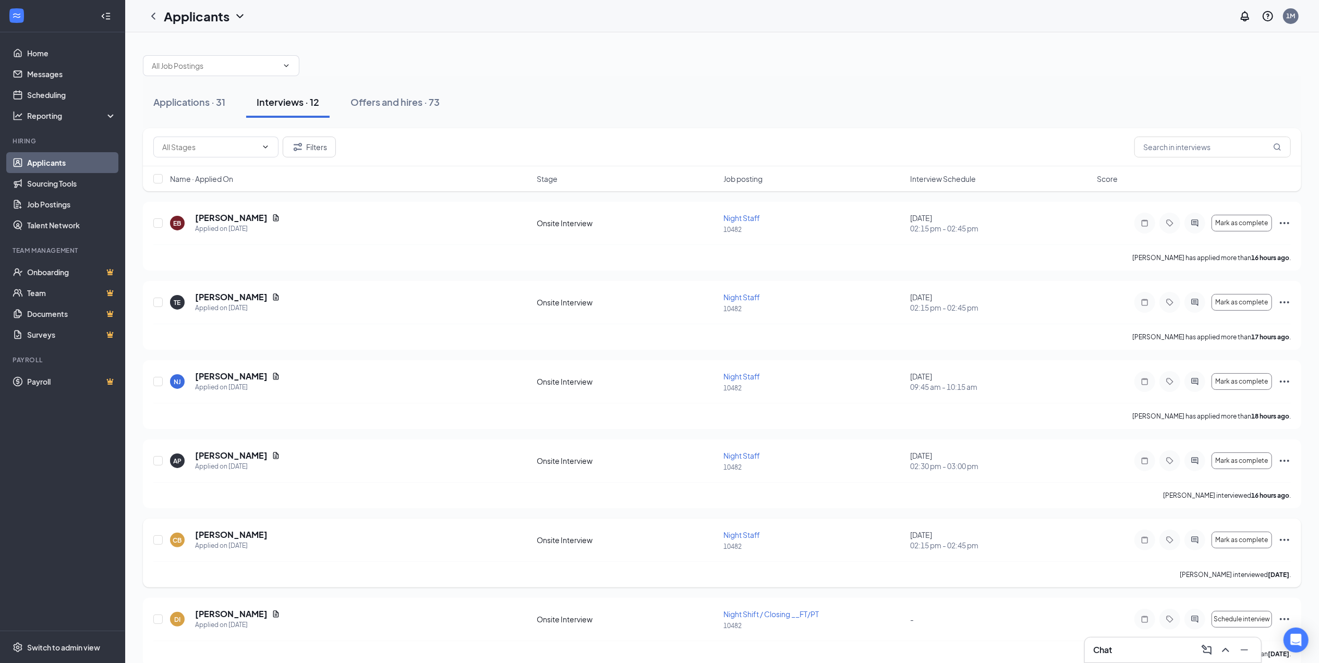
click at [1279, 542] on icon "Ellipses" at bounding box center [1284, 540] width 13 height 13
click at [1248, 563] on p "Mark as hired" at bounding box center [1237, 563] width 90 height 10
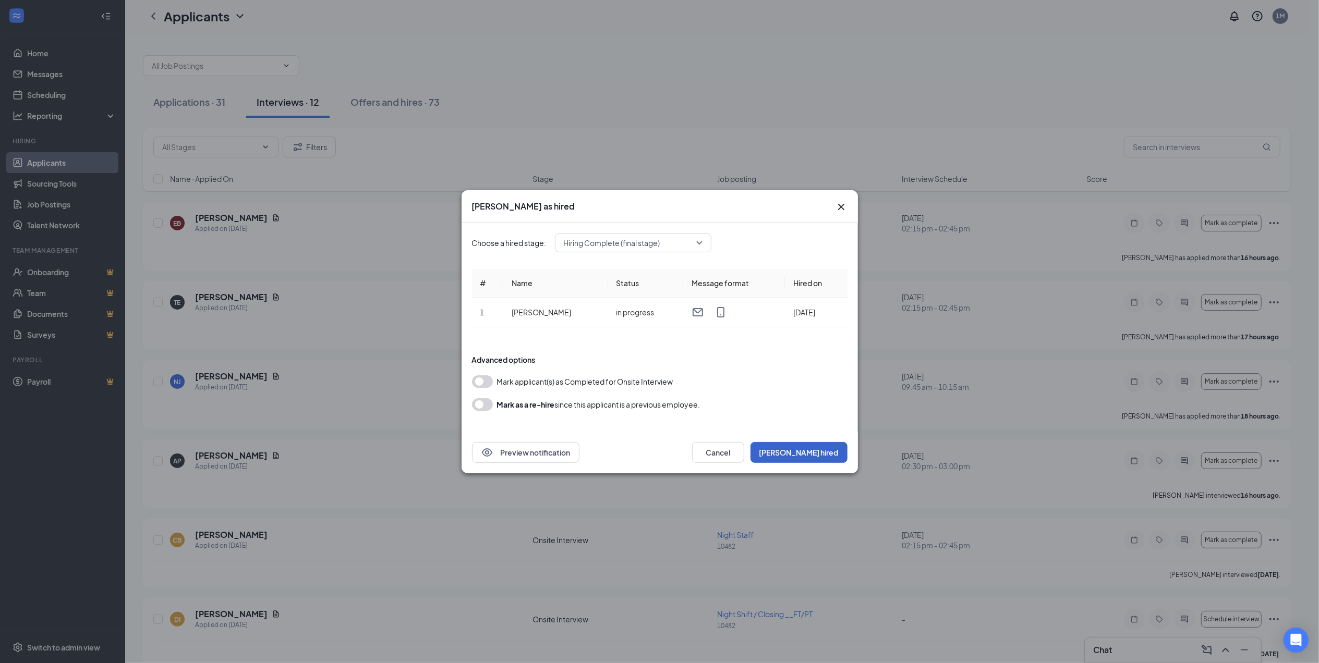
click at [827, 454] on button "Mark hired" at bounding box center [798, 452] width 97 height 21
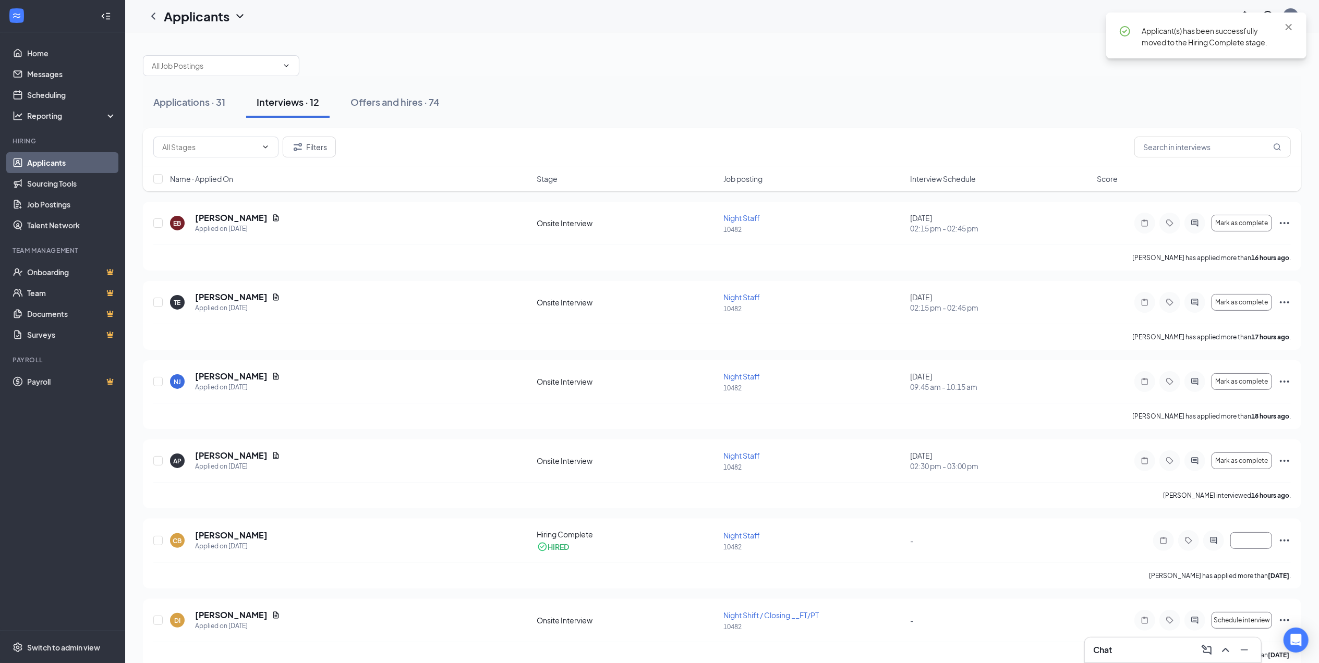
click at [919, 78] on div "Applications · 31 Interviews · 12 Offers and hires · 74" at bounding box center [722, 102] width 1158 height 52
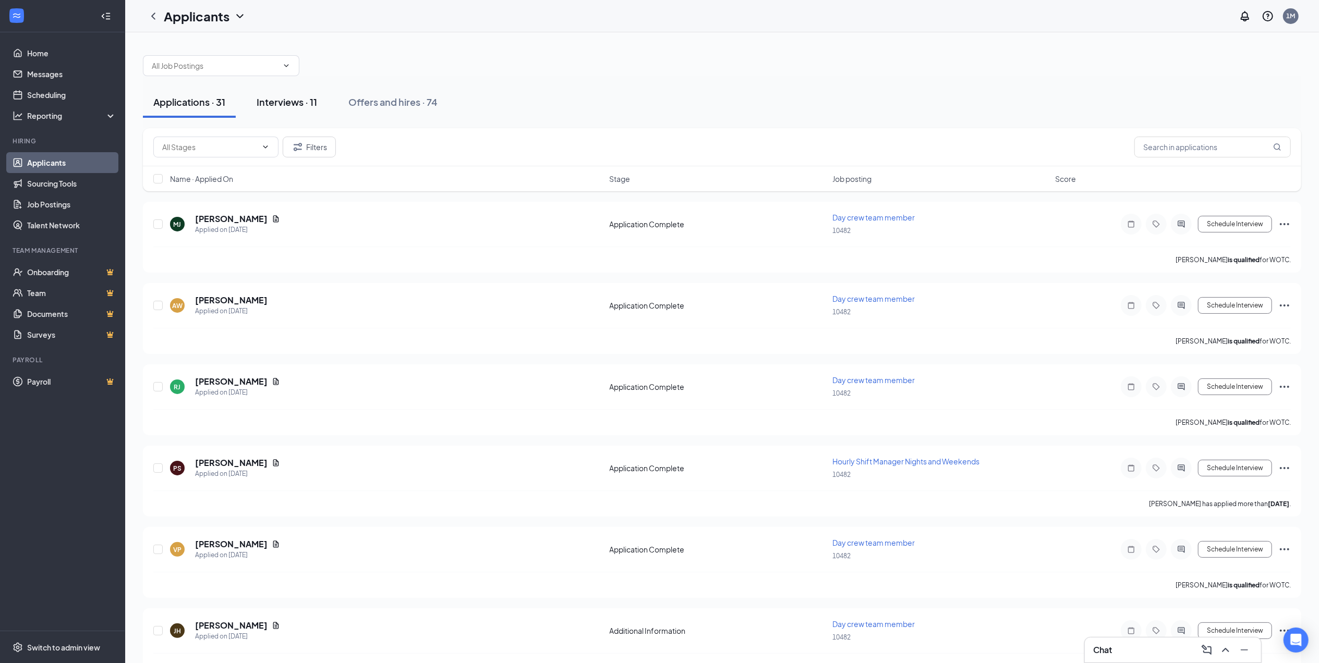
click at [293, 105] on div "Interviews · 11" at bounding box center [287, 101] width 60 height 13
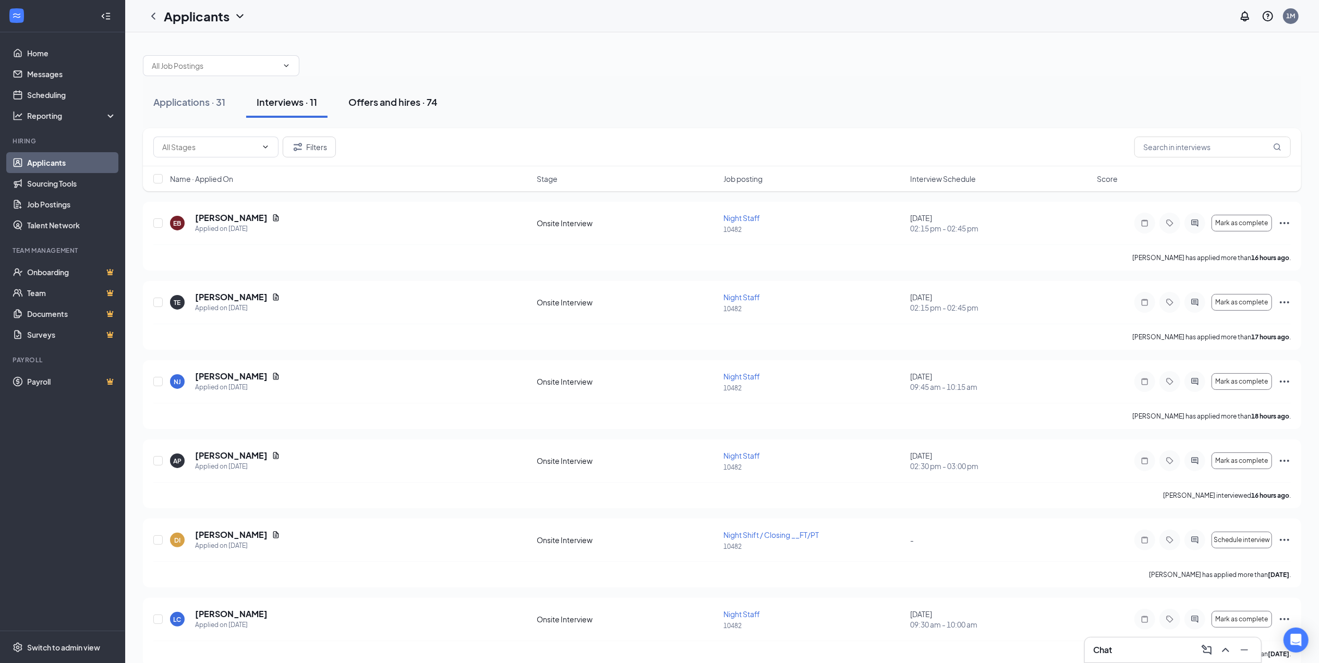
click at [407, 102] on div "Offers and hires · 74" at bounding box center [392, 101] width 89 height 13
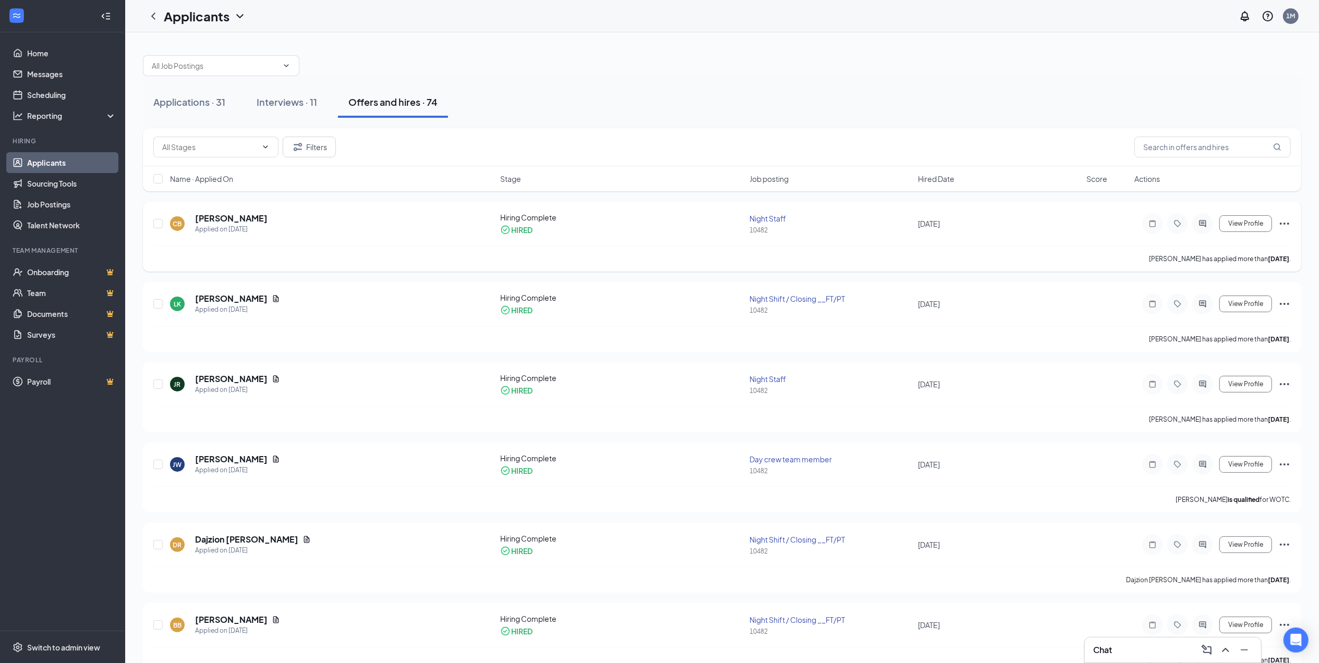
click at [1196, 228] on div at bounding box center [1202, 223] width 21 height 21
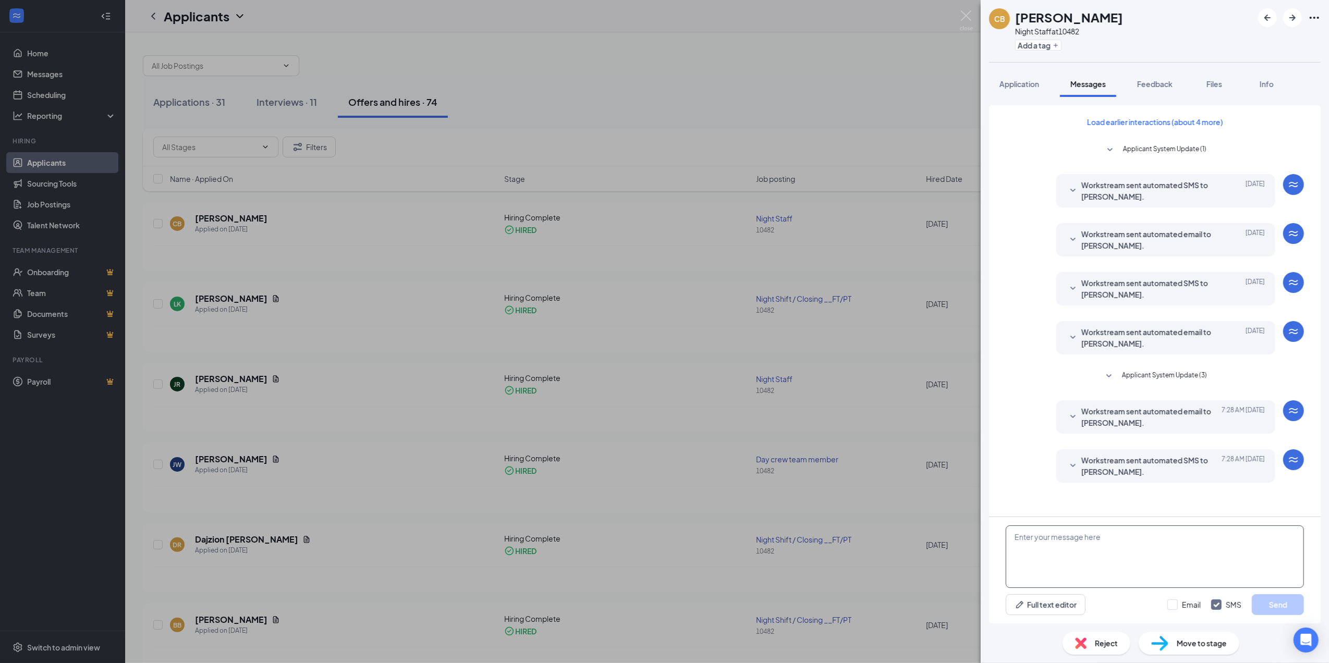
click at [1059, 548] on textarea at bounding box center [1155, 557] width 298 height 63
type textarea "y"
click at [792, 44] on div "CB [PERSON_NAME] Night Staff at 10482 Add a tag Application Messages Feedback F…" at bounding box center [664, 331] width 1329 height 663
